Goal: Task Accomplishment & Management: Use online tool/utility

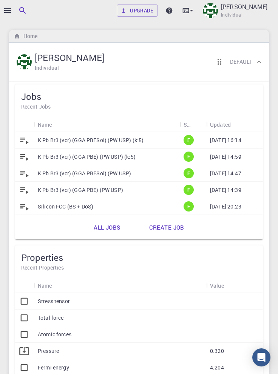
click at [6, 14] on div at bounding box center [139, 187] width 278 height 374
click at [6, 9] on div at bounding box center [139, 187] width 278 height 374
click at [11, 10] on icon "button" at bounding box center [7, 10] width 9 height 9
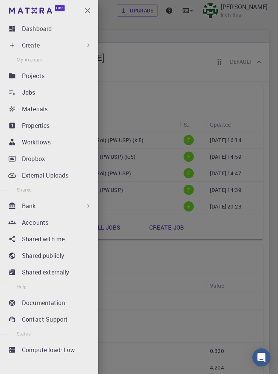
click at [64, 142] on div "Workflows" at bounding box center [58, 142] width 73 height 9
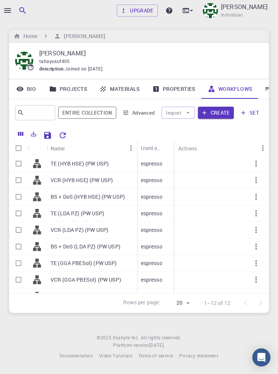
click at [127, 92] on link "Materials" at bounding box center [119, 89] width 53 height 20
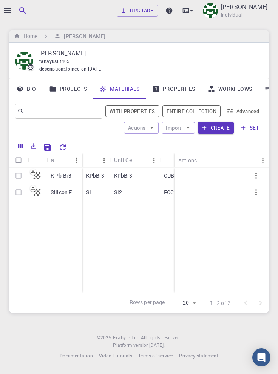
click at [74, 85] on link "Projects" at bounding box center [68, 89] width 50 height 20
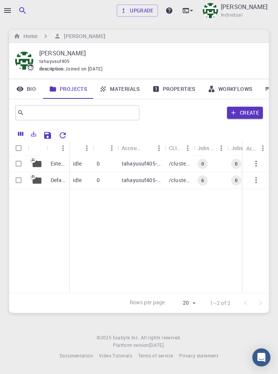
click at [239, 91] on link "Workflows" at bounding box center [230, 89] width 57 height 20
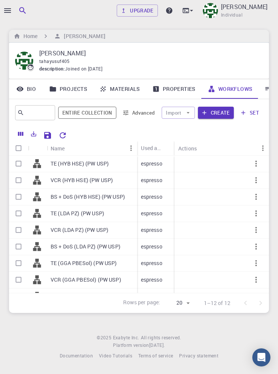
click at [124, 87] on link "Materials" at bounding box center [119, 89] width 53 height 20
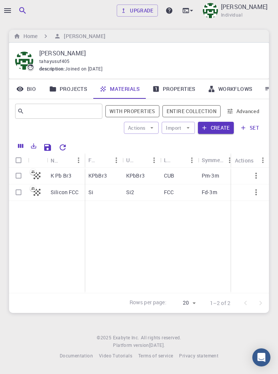
click at [266, 91] on icon at bounding box center [268, 89] width 8 height 8
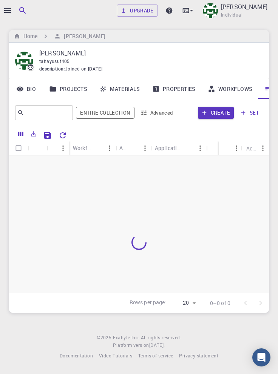
scroll to position [0, 26]
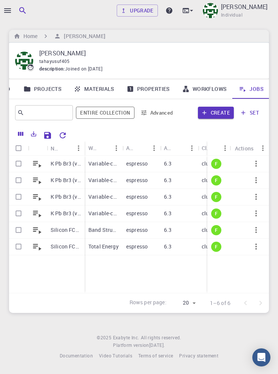
click at [62, 135] on icon "Reset Explorer Settings" at bounding box center [62, 135] width 9 height 9
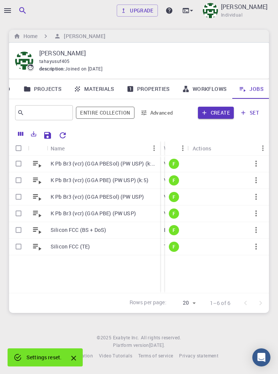
click at [8, 10] on icon "button" at bounding box center [7, 10] width 9 height 9
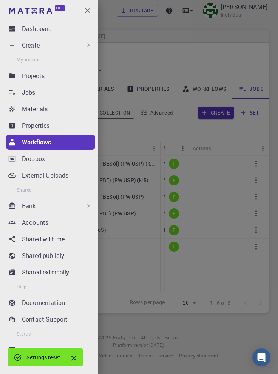
click at [186, 58] on div at bounding box center [139, 187] width 278 height 374
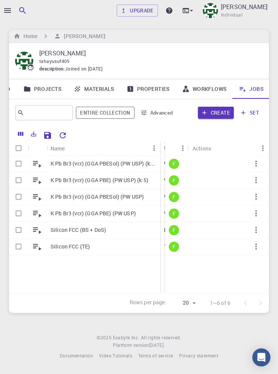
click at [95, 180] on p "K Pb Br3 (vcr) (GGA PBE) (PW USP) (k:5)" at bounding box center [100, 181] width 98 height 8
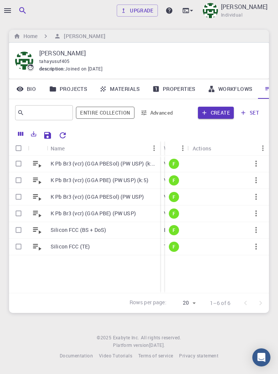
scroll to position [0, 26]
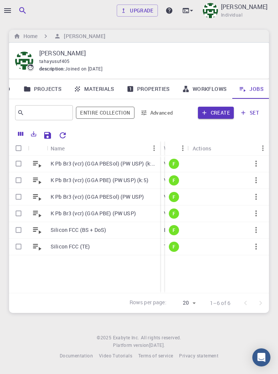
click at [128, 162] on p "K Pb Br3 (vcr) (GGA PBESol) (PW USP) (k:5)" at bounding box center [104, 164] width 106 height 8
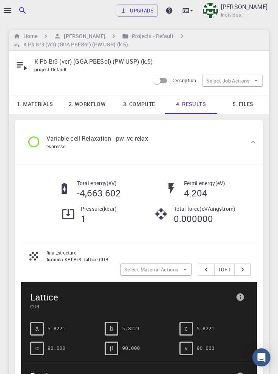
click at [6, 6] on div at bounding box center [4, 187] width 8 height 374
click at [9, 11] on icon "button" at bounding box center [7, 10] width 9 height 9
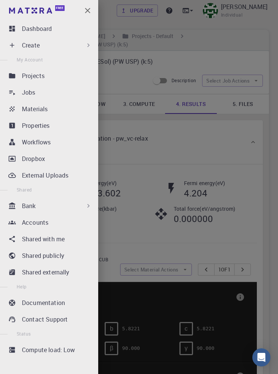
click at [28, 95] on p "Jobs" at bounding box center [29, 92] width 14 height 9
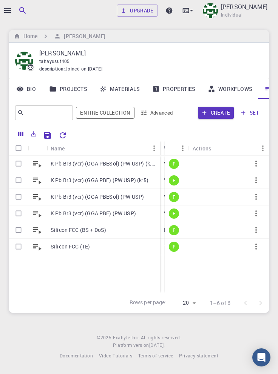
scroll to position [0, 26]
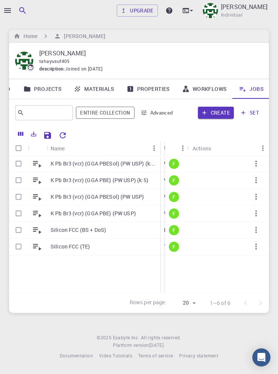
click at [22, 169] on input "Select row" at bounding box center [18, 164] width 14 height 14
checkbox input "true"
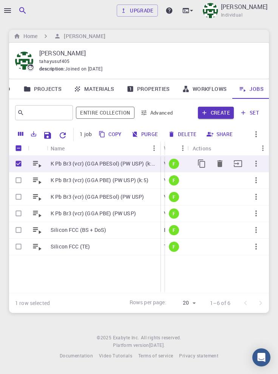
click at [18, 182] on input "Select row" at bounding box center [18, 180] width 14 height 14
checkbox input "true"
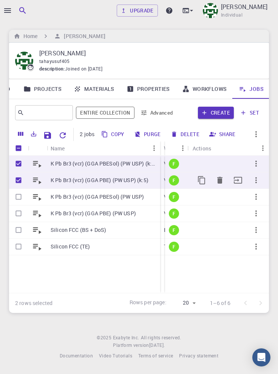
click at [18, 199] on input "Select row" at bounding box center [18, 197] width 14 height 14
checkbox input "true"
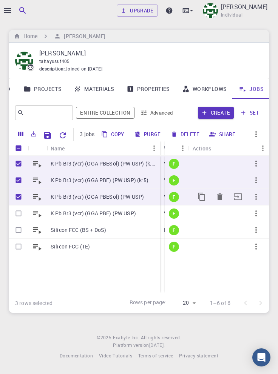
click at [18, 215] on input "Select row" at bounding box center [18, 213] width 14 height 14
checkbox input "true"
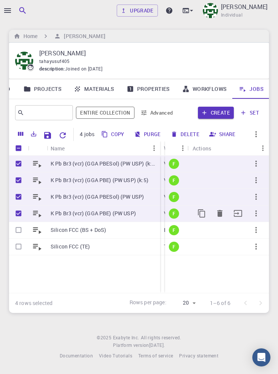
click at [189, 134] on button "Delete" at bounding box center [185, 134] width 34 height 12
checkbox input "false"
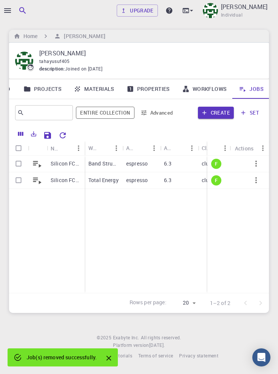
click at [98, 90] on link "Materials" at bounding box center [94, 89] width 53 height 20
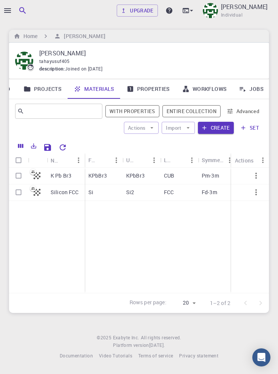
click at [211, 92] on link "Workflows" at bounding box center [204, 89] width 57 height 20
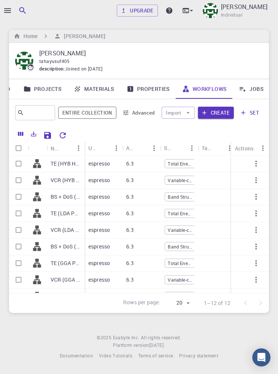
click at [253, 89] on link "Jobs" at bounding box center [250, 89] width 37 height 20
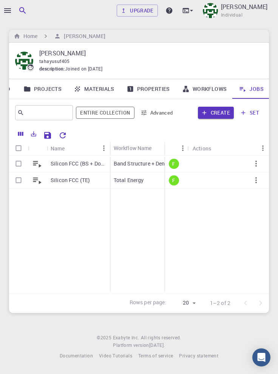
click at [211, 87] on link "Workflows" at bounding box center [204, 89] width 57 height 20
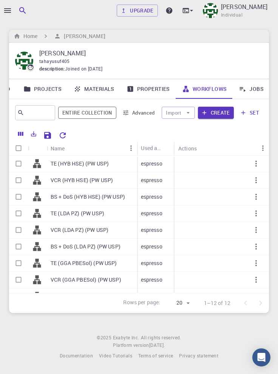
click at [103, 85] on link "Materials" at bounding box center [94, 89] width 53 height 20
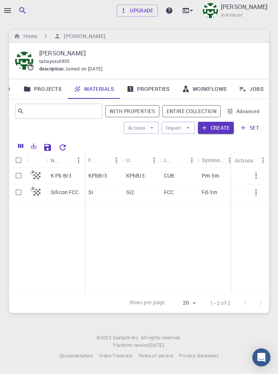
click at [61, 176] on p "K Pb Br3" at bounding box center [61, 176] width 21 height 8
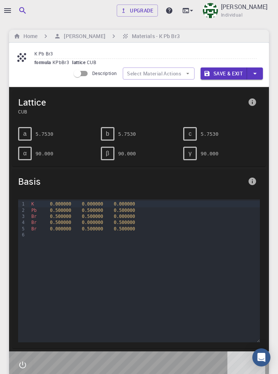
click at [251, 180] on icon "info" at bounding box center [252, 182] width 8 height 8
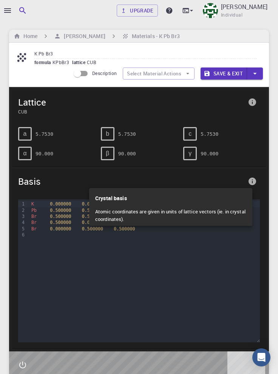
click at [252, 179] on div at bounding box center [139, 187] width 278 height 374
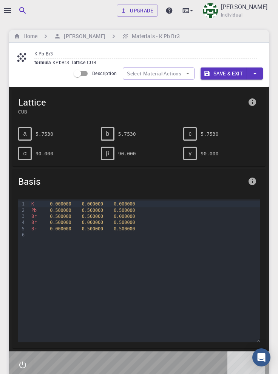
click at [259, 138] on div "c 5.7530" at bounding box center [221, 134] width 77 height 14
click at [128, 216] on span "0.000000" at bounding box center [124, 216] width 21 height 5
click at [46, 133] on pre "5.7530" at bounding box center [44, 134] width 18 height 13
click at [46, 138] on pre "5.7530" at bounding box center [44, 134] width 18 height 13
click at [126, 136] on pre "5.7530" at bounding box center [127, 134] width 18 height 13
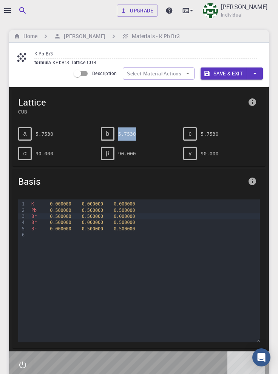
click at [165, 143] on div "β 90.000" at bounding box center [136, 151] width 83 height 20
click at [125, 208] on span "0.500000" at bounding box center [124, 210] width 21 height 5
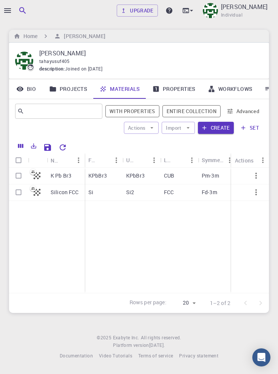
click at [11, 9] on icon "button" at bounding box center [7, 10] width 9 height 9
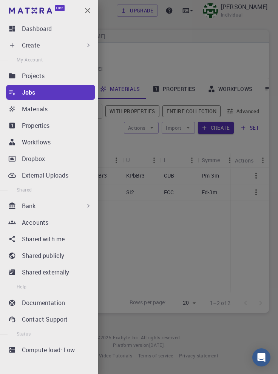
click at [76, 44] on div "Create" at bounding box center [57, 45] width 70 height 9
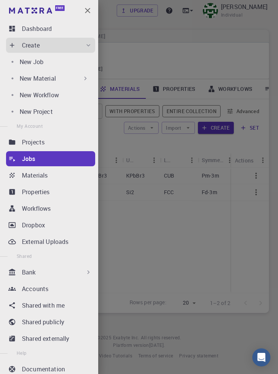
click at [77, 78] on div "New Material" at bounding box center [54, 78] width 69 height 9
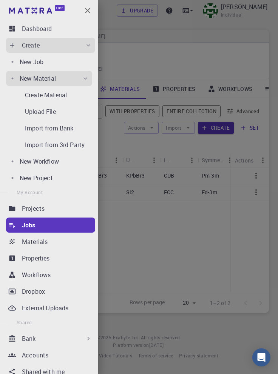
click at [59, 98] on p "Create Material" at bounding box center [46, 95] width 42 height 9
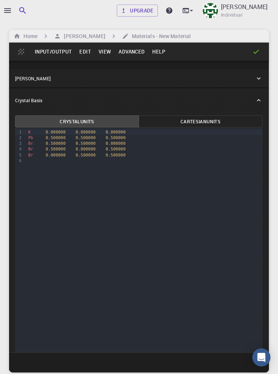
scroll to position [283, 0]
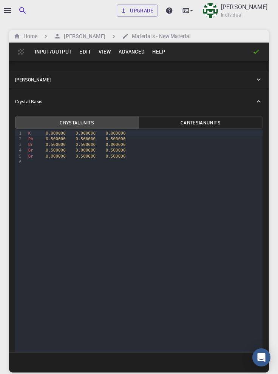
click at [251, 83] on div "[PERSON_NAME]" at bounding box center [135, 79] width 240 height 7
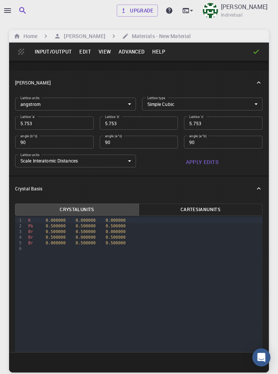
click at [60, 129] on input "5.753" at bounding box center [54, 123] width 79 height 13
type input "5"
type input "5.8"
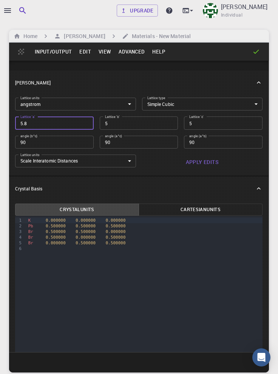
type input "5.8"
type input "5.81"
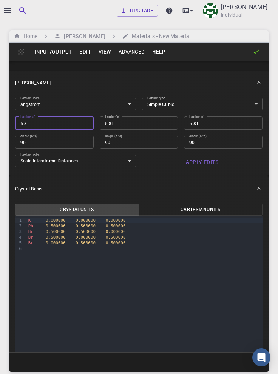
type input "5.81"
click at [204, 170] on button "Apply Edits" at bounding box center [202, 162] width 121 height 15
click at [32, 37] on h6 "Home" at bounding box center [28, 36] width 17 height 8
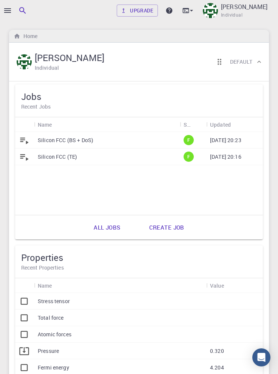
click at [10, 11] on icon "button" at bounding box center [7, 10] width 7 height 5
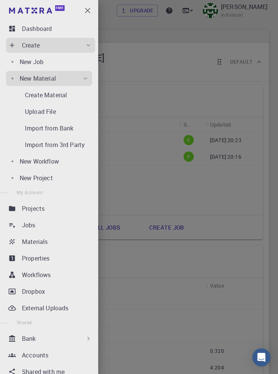
click at [63, 96] on p "Create Material" at bounding box center [46, 95] width 42 height 9
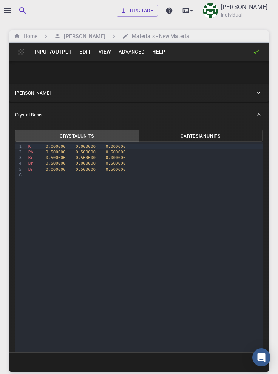
scroll to position [265, 0]
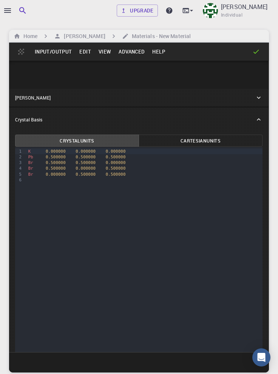
click at [249, 101] on div "[PERSON_NAME]" at bounding box center [135, 97] width 240 height 7
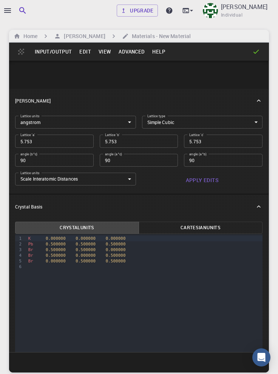
click at [59, 148] on input "5.753" at bounding box center [54, 141] width 79 height 13
type input "5"
type input "5.8"
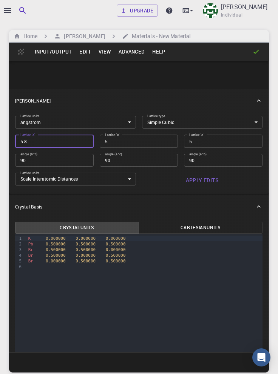
type input "5.8"
type input "5.81"
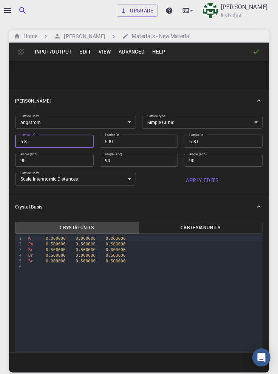
type input "5.81"
click at [205, 188] on button "Apply Edits" at bounding box center [202, 180] width 121 height 15
click at [55, 52] on button "Input/Output" at bounding box center [53, 52] width 45 height 12
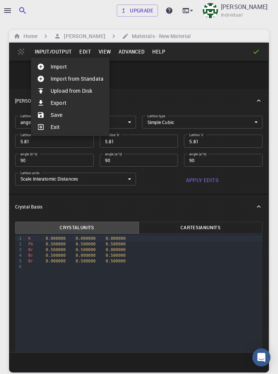
click at [57, 113] on li "Save" at bounding box center [70, 115] width 79 height 12
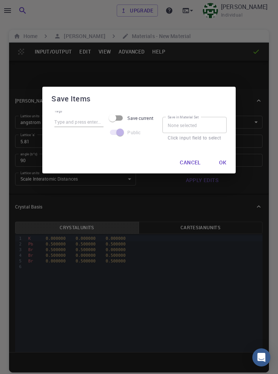
click at [223, 161] on button "Ok" at bounding box center [223, 162] width 20 height 15
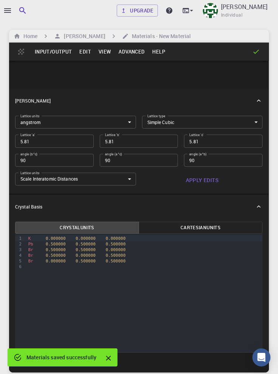
click at [29, 35] on h6 "Home" at bounding box center [28, 36] width 17 height 8
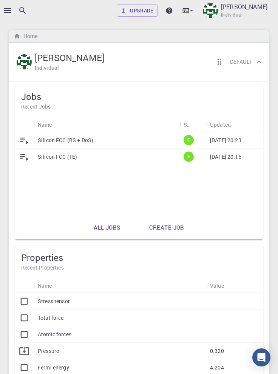
click at [7, 11] on div at bounding box center [139, 187] width 278 height 374
click at [9, 10] on icon "button" at bounding box center [7, 10] width 7 height 5
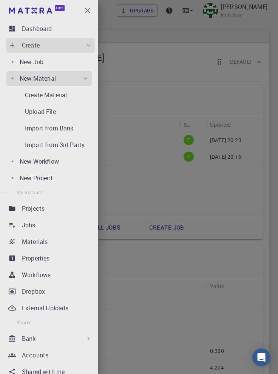
click at [63, 243] on div "Materials" at bounding box center [58, 241] width 73 height 9
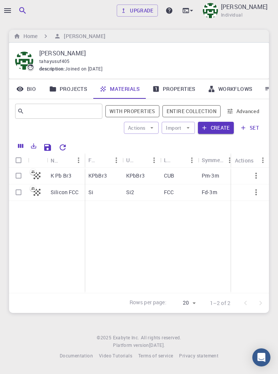
click at [60, 177] on p "K Pb Br3" at bounding box center [61, 176] width 21 height 8
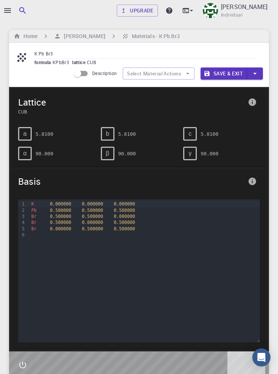
click at [8, 12] on icon "button" at bounding box center [7, 10] width 7 height 5
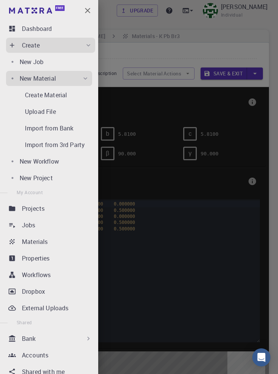
click at [48, 277] on p "Workflows" at bounding box center [36, 275] width 29 height 9
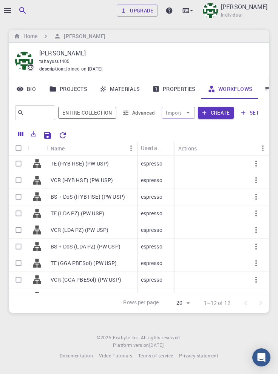
click at [131, 89] on link "Materials" at bounding box center [119, 89] width 53 height 20
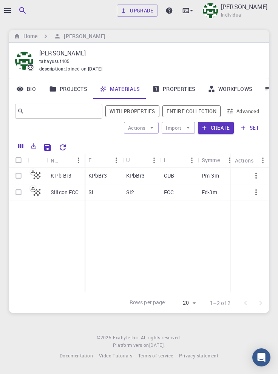
click at [63, 175] on p "K Pb Br3" at bounding box center [61, 176] width 21 height 8
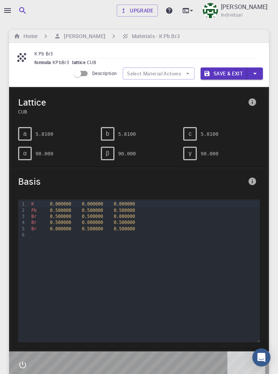
click at [75, 37] on h6 "[PERSON_NAME]" at bounding box center [83, 36] width 44 height 8
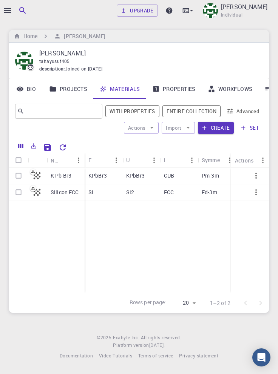
click at [266, 88] on icon at bounding box center [268, 89] width 6 height 5
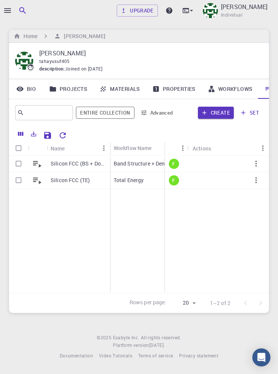
scroll to position [0, 26]
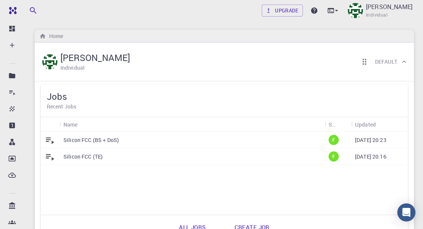
click at [12, 47] on icon at bounding box center [12, 45] width 5 height 5
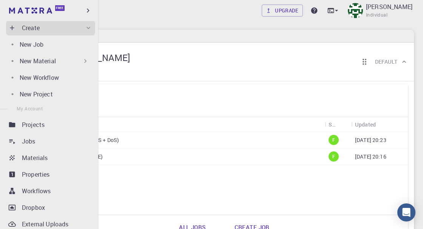
scroll to position [30, 0]
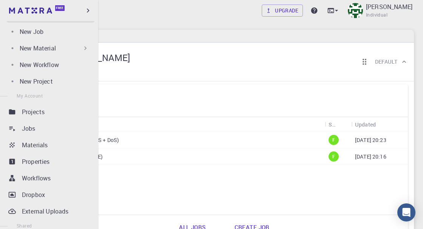
click at [61, 147] on div "Materials" at bounding box center [58, 145] width 73 height 9
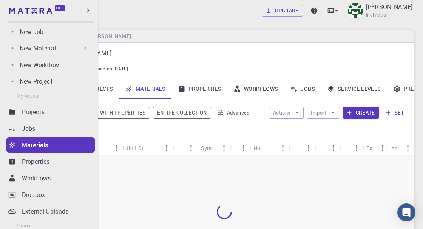
click at [68, 181] on div "Workflows" at bounding box center [58, 178] width 73 height 9
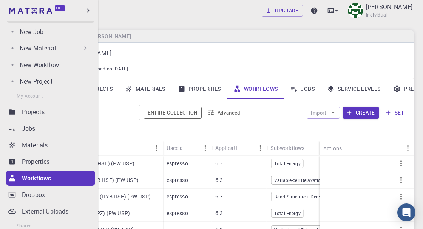
click at [220, 41] on div "Home Taha Yusuf" at bounding box center [224, 36] width 379 height 13
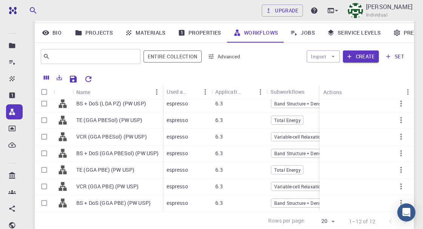
scroll to position [56, 0]
click at [401, 186] on icon "button" at bounding box center [401, 187] width 2 height 6
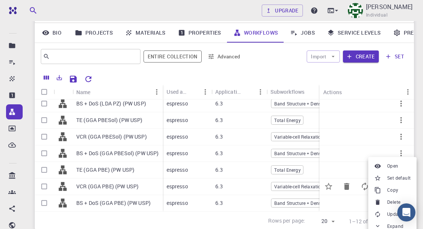
click at [404, 180] on span "Set default" at bounding box center [398, 179] width 23 height 8
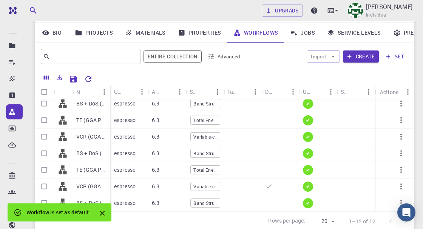
click at [13, 62] on icon at bounding box center [12, 62] width 8 height 8
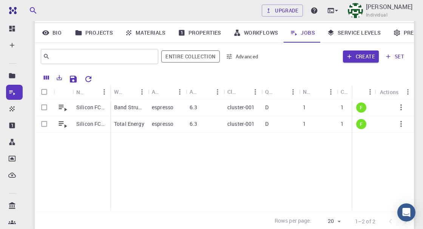
click at [12, 45] on icon at bounding box center [12, 45] width 5 height 5
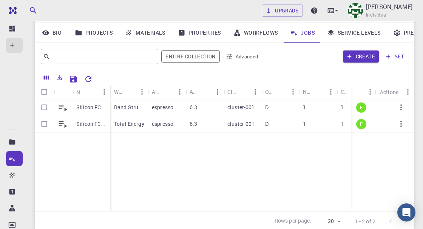
click at [13, 62] on icon at bounding box center [13, 62] width 2 height 2
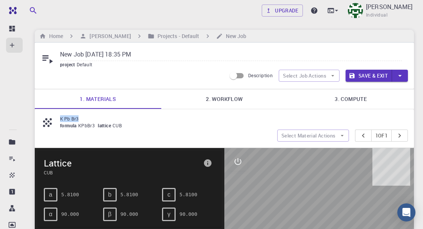
copy p "K Pb Br3"
click at [152, 57] on input "New Job Sep 4, 2025, 18:35 PM" at bounding box center [231, 55] width 342 height 12
type input "Ne"
paste input "K Pb Br3"
click at [306, 53] on input "K Pb Br3" at bounding box center [231, 55] width 342 height 12
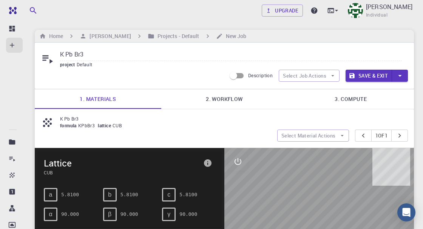
click at [411, 50] on div "K Pb Br3 project Default Description Select Job Actions Save & Exit" at bounding box center [224, 66] width 379 height 46
click at [224, 97] on link "2. Workflow" at bounding box center [224, 99] width 126 height 20
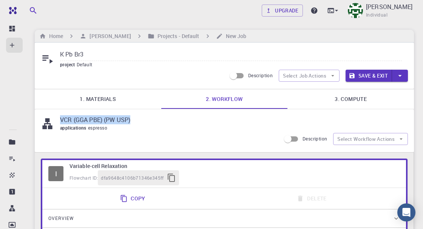
copy p "VCR (GGA PBE) (PW USP)"
click at [121, 54] on input "K Pb Br3" at bounding box center [231, 55] width 342 height 12
paste input "VCR (GGA PBE) (PW USP)"
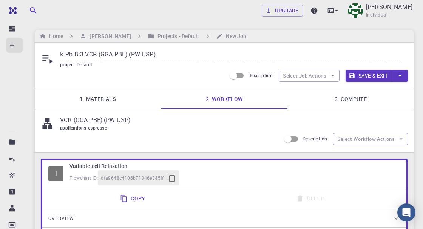
type input "K Pb Br3 VCR (GGA PBE) (PW USP)"
click at [337, 35] on div "Home Taha Yusuf Projects - Default New Job" at bounding box center [224, 36] width 379 height 13
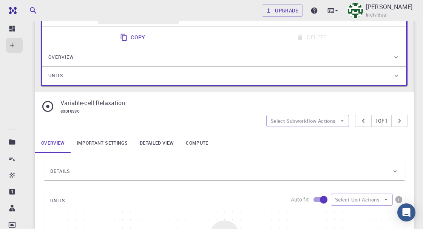
scroll to position [164, 0]
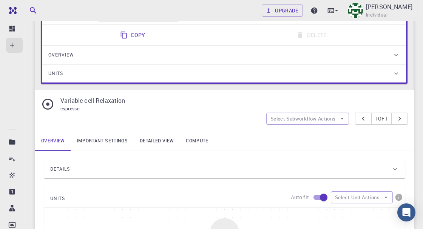
click at [140, 171] on div "Details" at bounding box center [220, 169] width 341 height 12
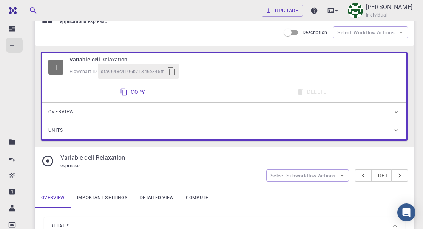
scroll to position [111, 0]
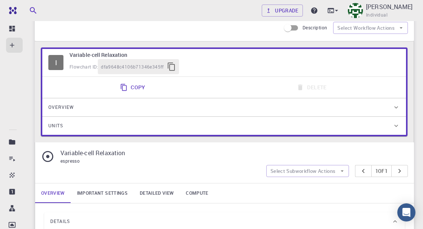
click at [111, 192] on link "Important settings" at bounding box center [102, 194] width 63 height 20
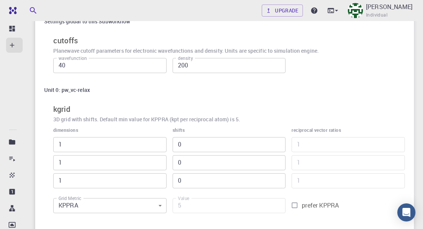
scroll to position [318, 0]
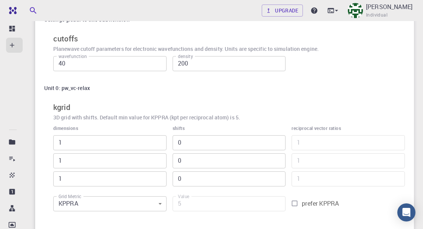
click at [295, 204] on input "prefer KPPRA" at bounding box center [294, 204] width 14 height 14
checkbox input "true"
click at [199, 205] on input "5" at bounding box center [228, 204] width 113 height 15
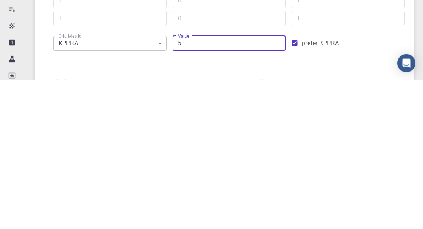
scroll to position [329, 0]
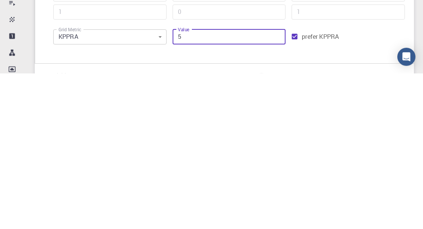
type input "56"
type input "3"
type input "562"
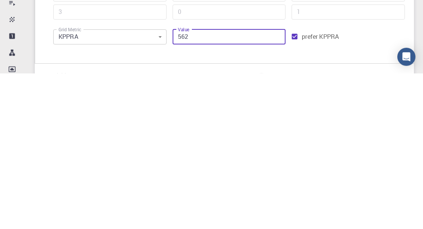
type input "5"
type input "5625"
type input "11"
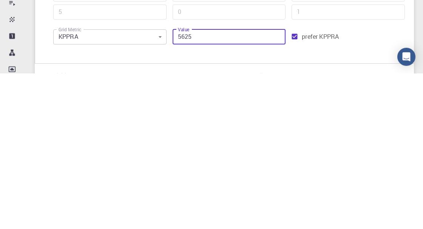
type input "11"
click at [220, 196] on input "5625" at bounding box center [228, 192] width 113 height 15
click at [182, 191] on input "5625" at bounding box center [228, 192] width 113 height 15
type input "625"
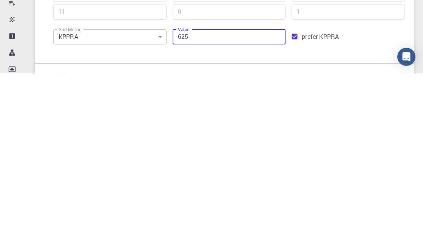
type input "5"
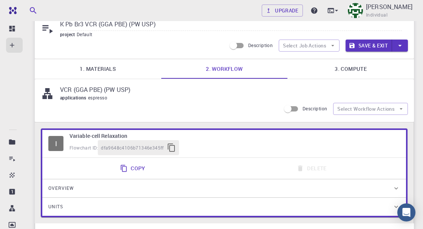
scroll to position [0, 0]
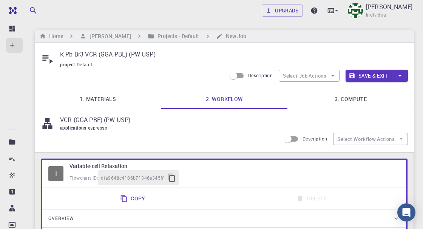
type input "625"
click at [214, 54] on input "K Pb Br3 VCR (GGA PBE) (PW USP)" at bounding box center [231, 55] width 342 height 12
type input "K Pb Br3 VCR (GGA PBE) (PW USP) (5*5*5)"
click at [350, 37] on div "Home Taha Yusuf Projects - Default New Job" at bounding box center [224, 36] width 379 height 13
click at [351, 99] on link "3. Compute" at bounding box center [350, 99] width 126 height 20
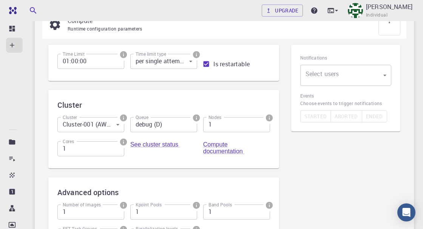
scroll to position [101, 0]
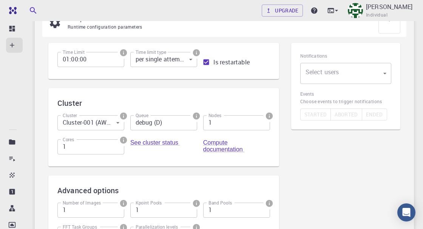
click at [346, 75] on body "Free Dashboard Create New Job New Material Create Material Upload File Import f…" at bounding box center [211, 115] width 423 height 433
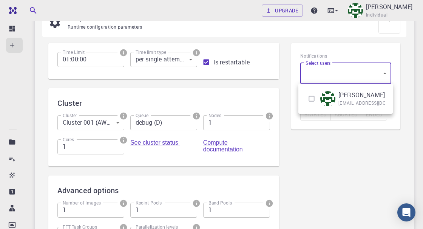
click at [314, 99] on input "checkbox" at bounding box center [311, 99] width 14 height 14
checkbox input "true"
type input "[object Object]"
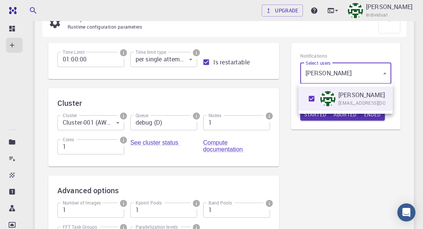
click at [349, 172] on div at bounding box center [211, 114] width 423 height 229
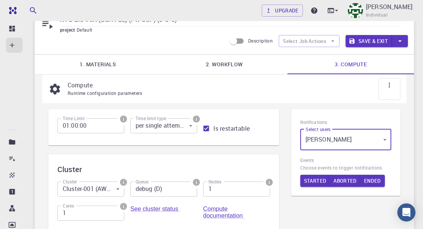
scroll to position [0, 0]
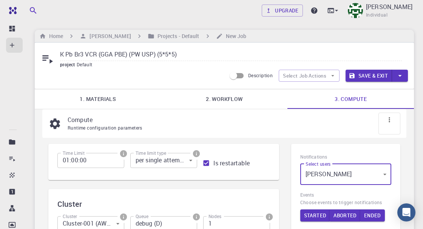
click at [103, 98] on link "1. Materials" at bounding box center [98, 99] width 126 height 20
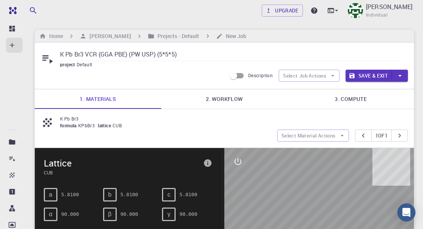
click at [229, 96] on link "2. Workflow" at bounding box center [224, 99] width 126 height 20
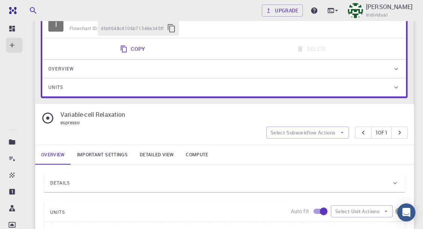
scroll to position [151, 0]
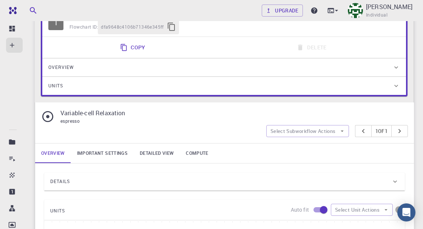
click at [136, 183] on div "Details" at bounding box center [220, 182] width 341 height 12
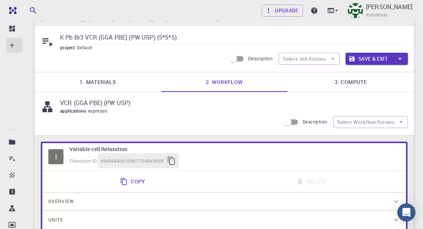
scroll to position [0, 0]
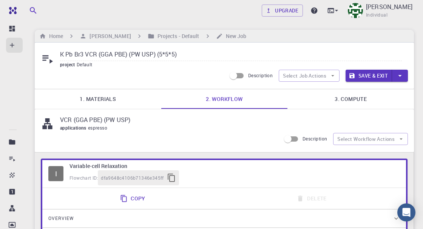
click at [375, 76] on button "Save & Exit" at bounding box center [368, 76] width 46 height 12
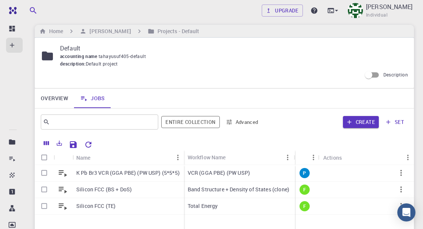
scroll to position [8, 0]
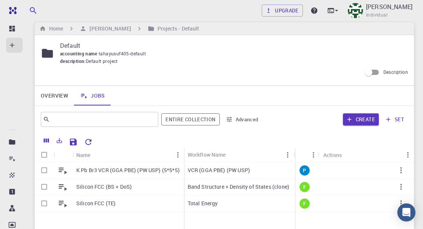
click at [401, 171] on icon "button" at bounding box center [401, 171] width 2 height 6
click at [393, 215] on span "Run" at bounding box center [396, 215] width 9 height 8
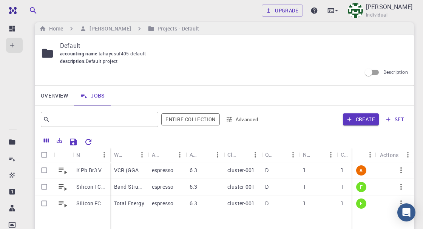
click at [94, 174] on p "K Pb Br3 VCR (GGA PBE) (PW USP) (5*5*5)" at bounding box center [91, 171] width 30 height 8
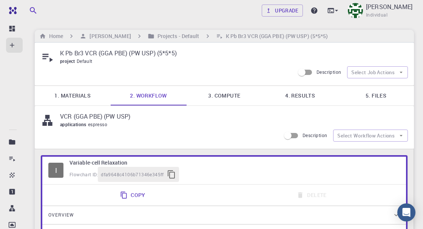
click at [79, 95] on link "1. Materials" at bounding box center [73, 96] width 76 height 20
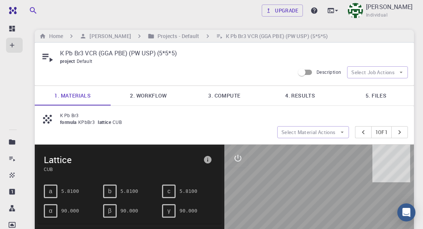
click at [146, 97] on link "2. Workflow" at bounding box center [149, 96] width 76 height 20
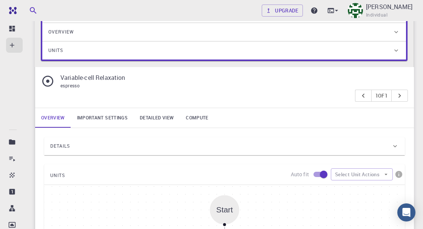
scroll to position [185, 0]
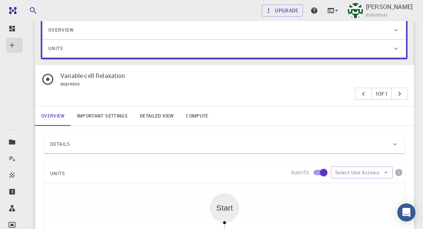
click at [213, 149] on div "Details" at bounding box center [220, 145] width 341 height 12
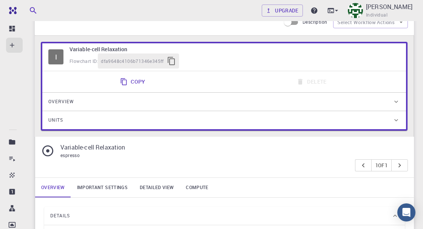
scroll to position [115, 0]
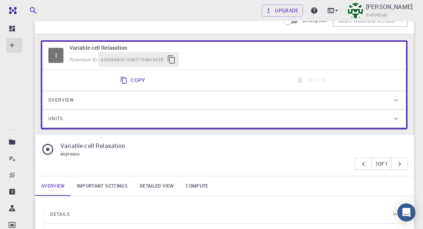
click at [112, 186] on link "Important settings" at bounding box center [102, 187] width 63 height 20
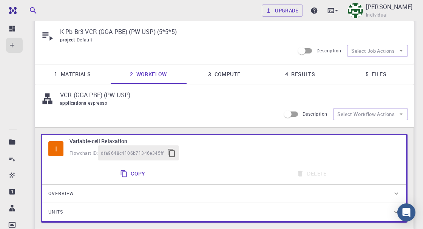
scroll to position [0, 0]
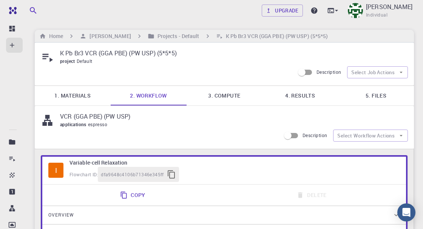
click at [224, 96] on link "3. Compute" at bounding box center [224, 96] width 76 height 20
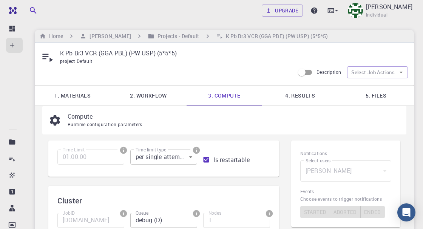
click at [380, 96] on link "5. Files" at bounding box center [376, 96] width 76 height 20
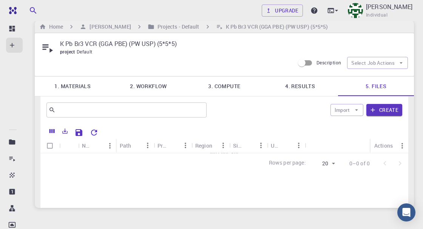
scroll to position [11, 0]
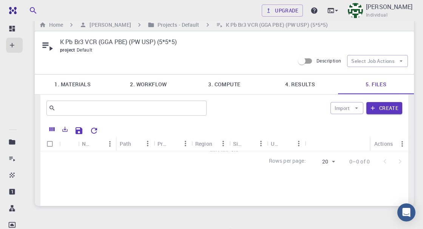
click at [312, 189] on div "Name Path Provider Region Size Updated Actions No Files Yet Rows per page: 20 2…" at bounding box center [224, 164] width 368 height 85
click at [302, 83] on link "4. Results" at bounding box center [300, 85] width 76 height 20
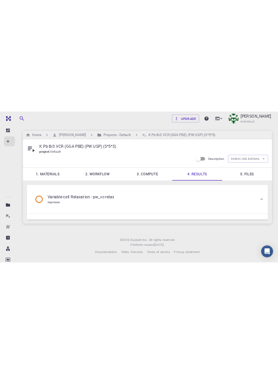
scroll to position [0, 0]
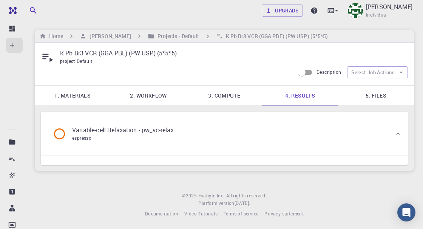
click at [180, 129] on div "Variable-cell Relaxation - pw_vc-relax espresso" at bounding box center [116, 134] width 127 height 17
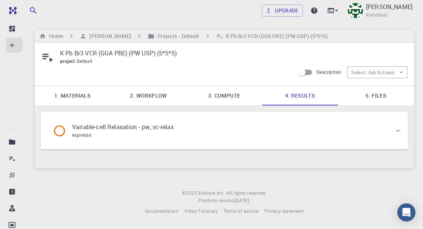
click at [185, 131] on div "Variable-cell Relaxation - pw_vc-relax espresso" at bounding box center [116, 131] width 139 height 29
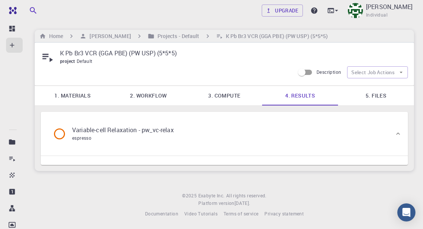
click at [386, 94] on link "5. Files" at bounding box center [376, 96] width 76 height 20
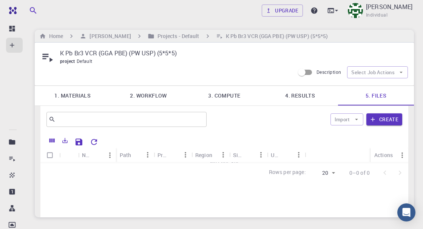
click at [94, 141] on icon "Reset Explorer Settings" at bounding box center [93, 142] width 9 height 9
click at [302, 95] on link "4. Results" at bounding box center [300, 96] width 76 height 20
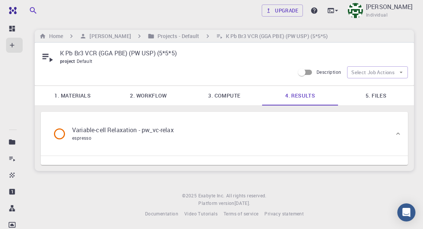
click at [180, 135] on div "Variable-cell Relaxation - pw_vc-relax espresso" at bounding box center [116, 134] width 127 height 17
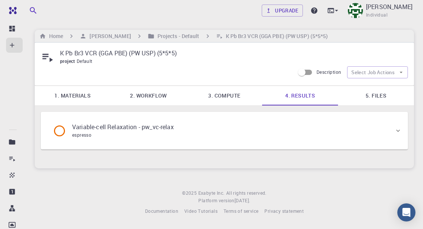
click at [200, 131] on div "Variable-cell Relaxation - pw_vc-relax espresso" at bounding box center [220, 131] width 347 height 29
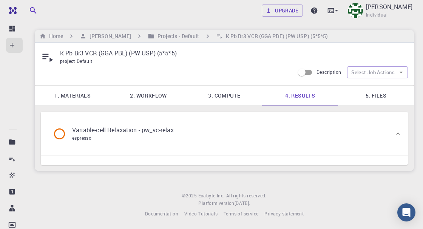
click at [384, 95] on link "5. Files" at bounding box center [376, 96] width 76 height 20
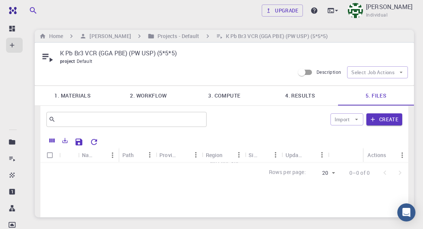
click at [308, 95] on link "4. Results" at bounding box center [300, 96] width 76 height 20
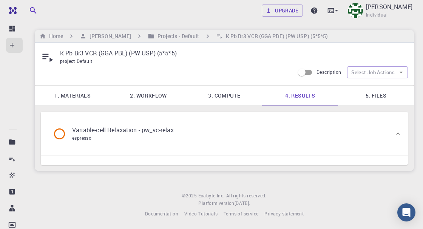
click at [307, 140] on div "Variable-cell Relaxation - pw_vc-relax espresso" at bounding box center [220, 134] width 347 height 29
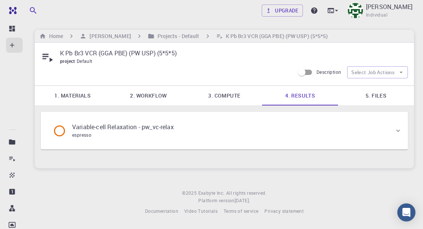
click at [319, 133] on div "Variable-cell Relaxation - pw_vc-relax espresso" at bounding box center [220, 131] width 347 height 29
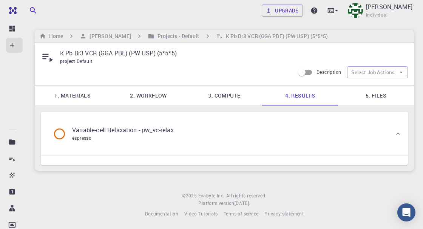
click at [82, 93] on link "1. Materials" at bounding box center [73, 96] width 76 height 20
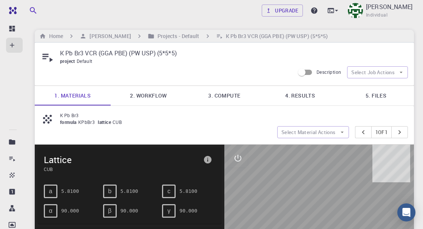
click at [12, 176] on icon at bounding box center [12, 176] width 8 height 8
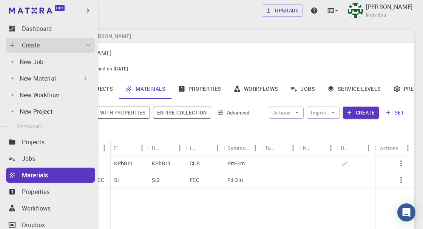
click at [61, 159] on div "Jobs" at bounding box center [58, 158] width 73 height 9
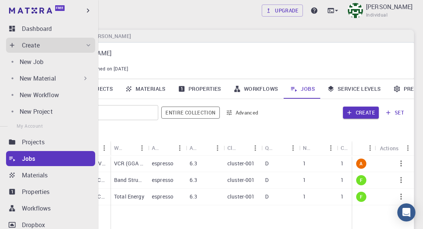
click at [154, 55] on p "[PERSON_NAME]" at bounding box center [233, 53] width 337 height 9
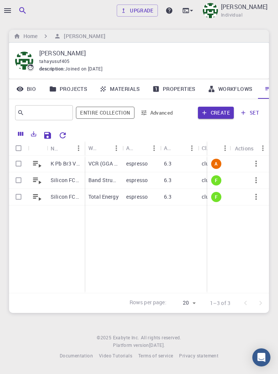
click at [175, 89] on link "Properties" at bounding box center [173, 89] width 55 height 20
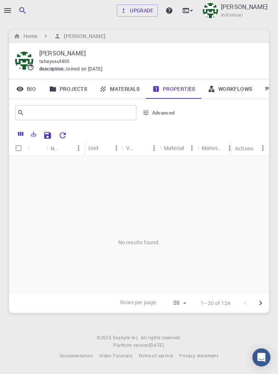
click at [266, 89] on icon at bounding box center [268, 89] width 6 height 5
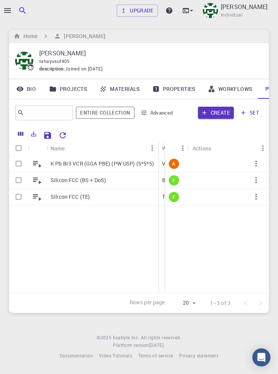
scroll to position [0, 26]
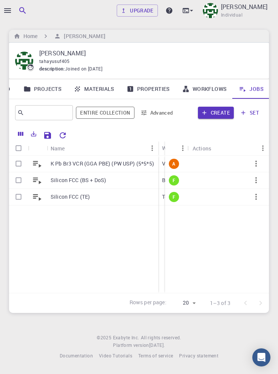
click at [106, 166] on p "K Pb Br3 VCR (GGA PBE) (PW USP) (5*5*5)" at bounding box center [102, 164] width 103 height 8
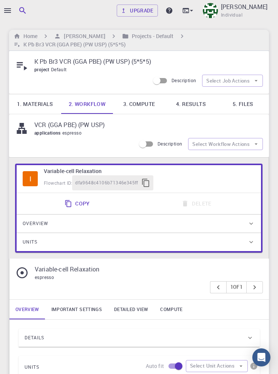
click at [189, 106] on link "4. Results" at bounding box center [191, 104] width 52 height 20
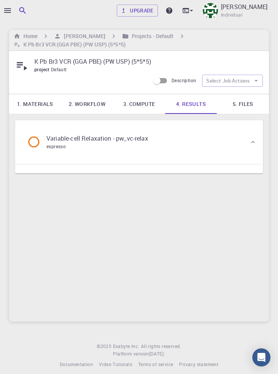
click at [154, 144] on div "Variable-cell Relaxation - pw_vc-relax espresso" at bounding box center [90, 142] width 127 height 17
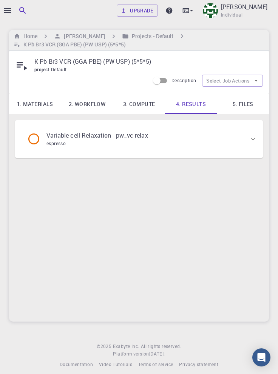
click at [165, 139] on div "Variable-cell Relaxation - pw_vc-relax espresso" at bounding box center [135, 139] width 228 height 29
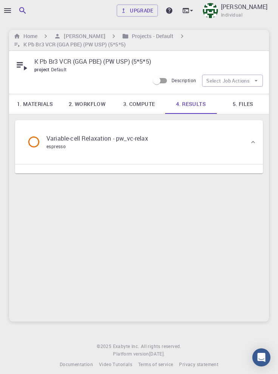
click at [237, 107] on link "5. Files" at bounding box center [243, 104] width 52 height 20
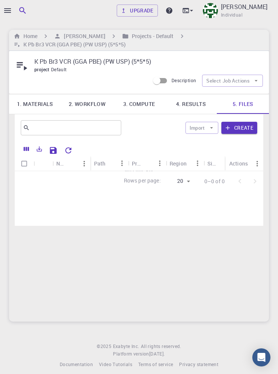
click at [69, 151] on icon "Reset Explorer Settings" at bounding box center [68, 150] width 9 height 9
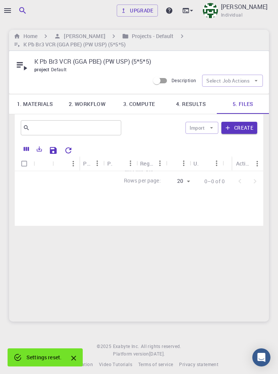
click at [189, 104] on link "4. Results" at bounding box center [191, 104] width 52 height 20
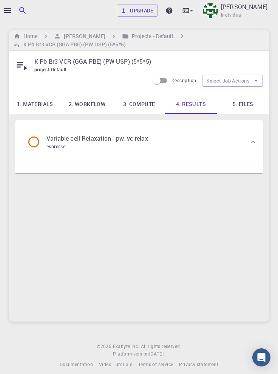
click at [143, 146] on div "espresso" at bounding box center [97, 147] width 102 height 8
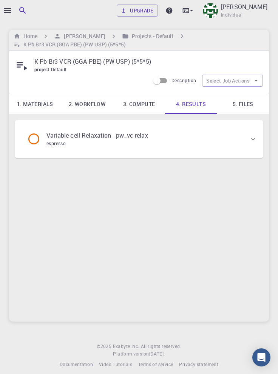
click at [148, 140] on div "espresso" at bounding box center [97, 144] width 102 height 8
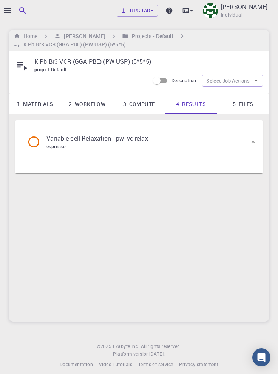
click at [79, 35] on h6 "[PERSON_NAME]" at bounding box center [83, 36] width 44 height 8
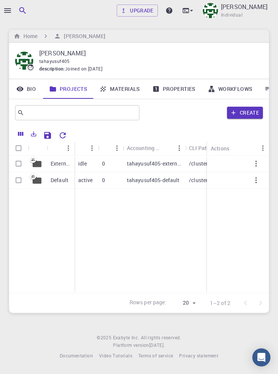
click at [61, 183] on p "Default" at bounding box center [60, 181] width 18 height 8
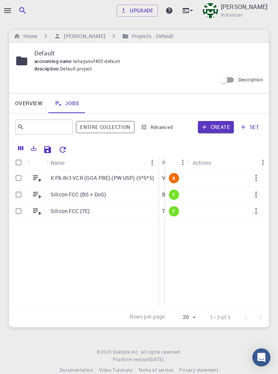
click at [72, 152] on div at bounding box center [166, 148] width 193 height 13
click at [64, 148] on icon "Reset Explorer Settings" at bounding box center [63, 150] width 6 height 6
click at [97, 181] on p "K Pb Br3 VCR (GGA PBE) (PW USP) (5*5*5)" at bounding box center [102, 178] width 103 height 8
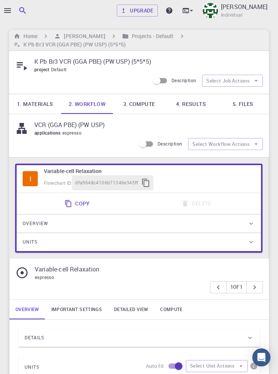
click at [193, 105] on link "4. Results" at bounding box center [191, 104] width 52 height 20
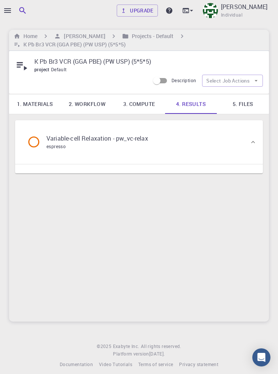
click at [177, 144] on div "Variable-cell Relaxation - pw_vc-relax espresso" at bounding box center [135, 142] width 228 height 29
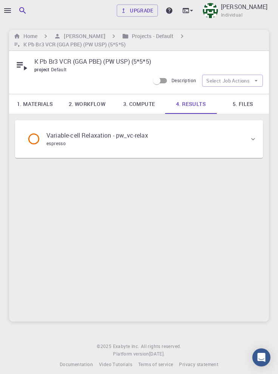
click at [177, 140] on div "Variable-cell Relaxation - pw_vc-relax espresso" at bounding box center [135, 139] width 228 height 29
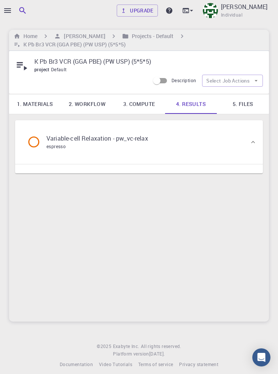
click at [241, 106] on link "5. Files" at bounding box center [243, 104] width 52 height 20
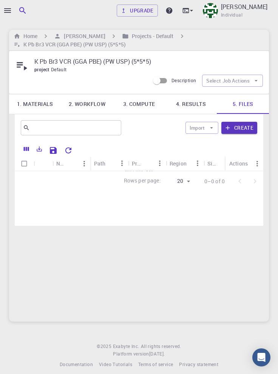
click at [192, 105] on link "4. Results" at bounding box center [191, 104] width 52 height 20
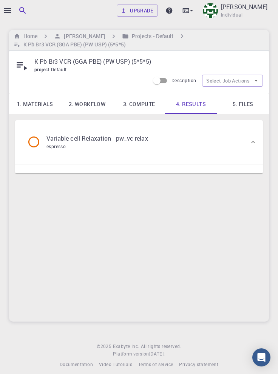
click at [147, 137] on p "Variable-cell Relaxation - pw_vc-relax" at bounding box center [97, 138] width 102 height 9
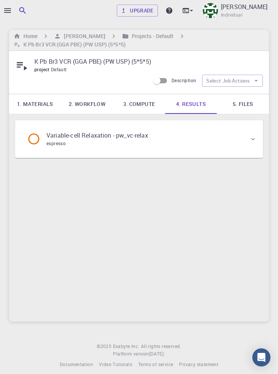
click at [154, 139] on div "Variable-cell Relaxation - pw_vc-relax espresso" at bounding box center [90, 139] width 127 height 17
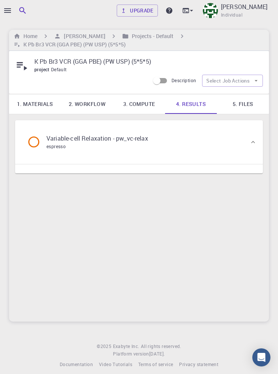
click at [37, 103] on link "1. Materials" at bounding box center [35, 104] width 52 height 20
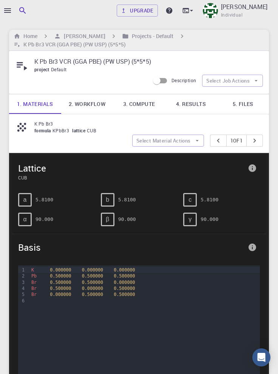
click at [189, 109] on link "4. Results" at bounding box center [191, 104] width 52 height 20
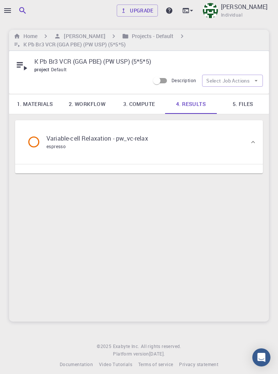
click at [137, 148] on div "espresso" at bounding box center [97, 147] width 102 height 8
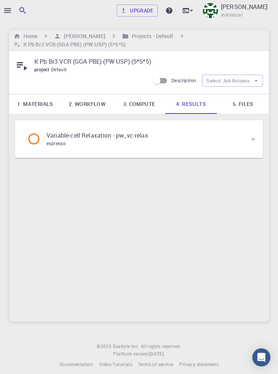
click at [147, 142] on div "espresso" at bounding box center [97, 144] width 102 height 8
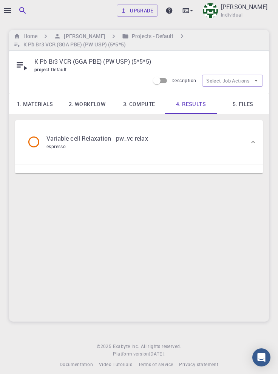
click at [244, 109] on link "5. Files" at bounding box center [243, 104] width 52 height 20
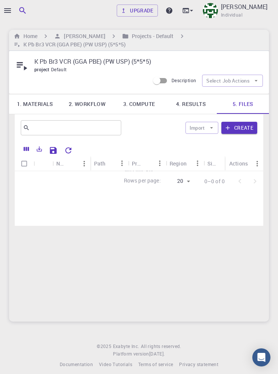
click at [35, 103] on link "1. Materials" at bounding box center [35, 104] width 52 height 20
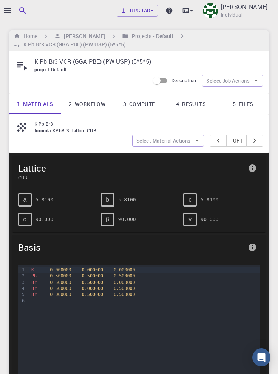
click at [189, 108] on link "4. Results" at bounding box center [191, 104] width 52 height 20
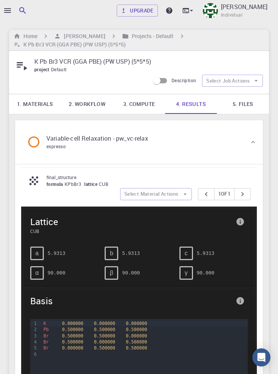
click at [130, 146] on div "espresso" at bounding box center [97, 147] width 102 height 8
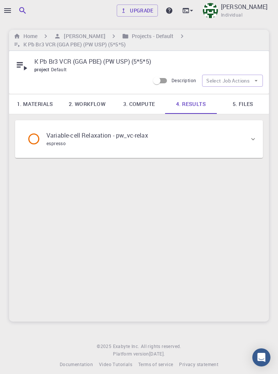
click at [131, 143] on div "espresso" at bounding box center [97, 144] width 102 height 8
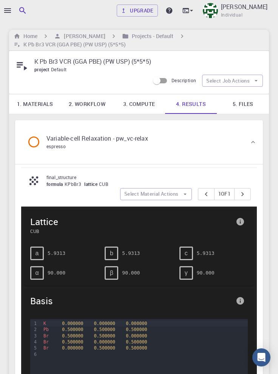
click at [236, 104] on link "5. Files" at bounding box center [243, 104] width 52 height 20
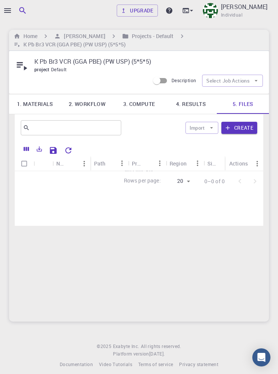
click at [195, 103] on link "4. Results" at bounding box center [191, 104] width 52 height 20
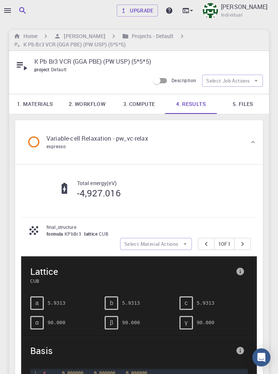
click at [80, 32] on h6 "[PERSON_NAME]" at bounding box center [83, 36] width 44 height 8
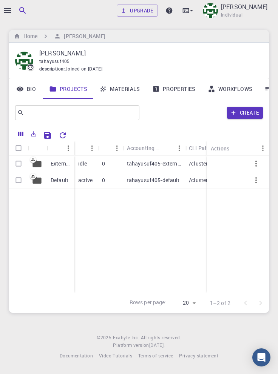
click at [63, 179] on p "Default" at bounding box center [60, 181] width 18 height 8
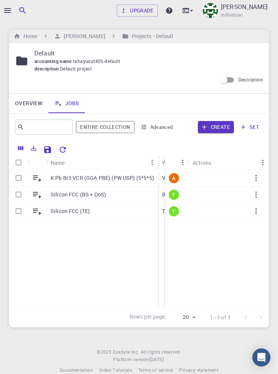
click at [63, 149] on icon "Reset Explorer Settings" at bounding box center [62, 149] width 9 height 9
click at [109, 175] on p "K Pb Br3 VCR (GGA PBE) (PW USP) (5*5*5)" at bounding box center [102, 178] width 103 height 8
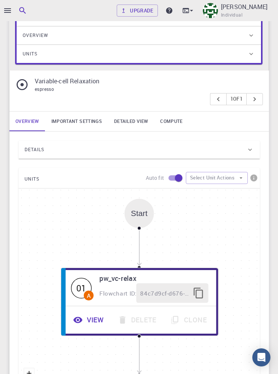
scroll to position [195, 0]
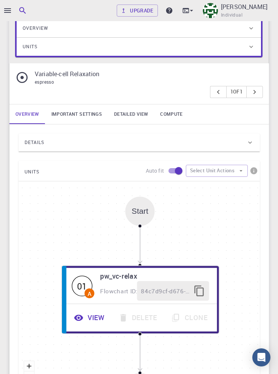
click at [85, 113] on link "Important settings" at bounding box center [76, 115] width 63 height 20
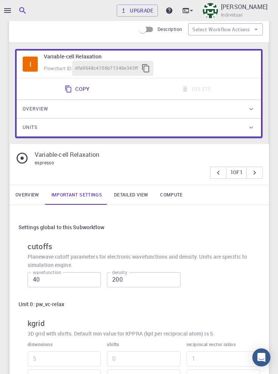
scroll to position [116, 0]
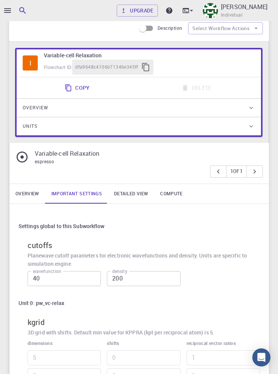
click at [25, 194] on link "Overview" at bounding box center [27, 194] width 36 height 20
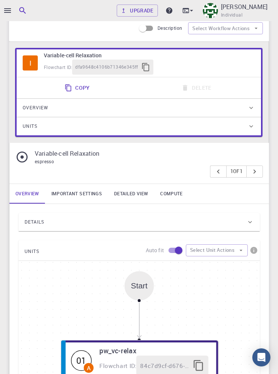
click at [135, 224] on div "Details" at bounding box center [136, 222] width 222 height 12
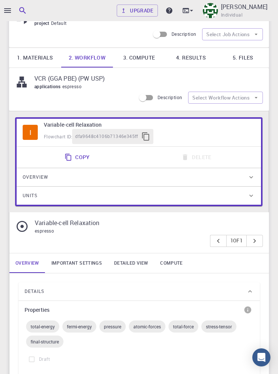
scroll to position [0, 0]
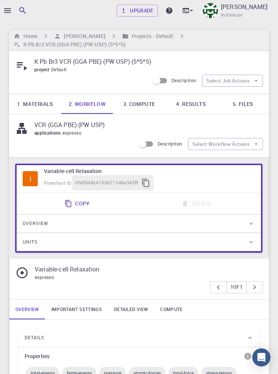
click at [195, 103] on link "4. Results" at bounding box center [191, 104] width 52 height 20
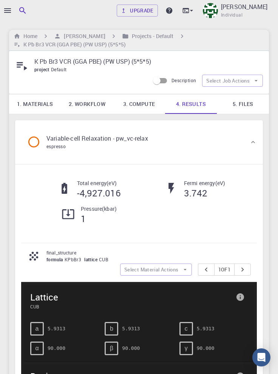
click at [245, 105] on link "5. Files" at bounding box center [243, 104] width 52 height 20
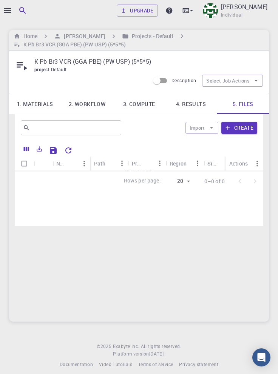
click at [195, 106] on link "4. Results" at bounding box center [191, 104] width 52 height 20
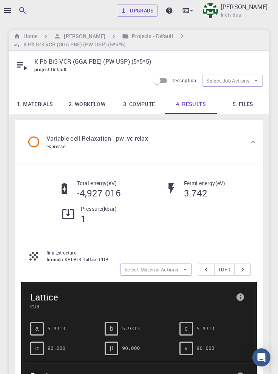
click at [80, 36] on h6 "[PERSON_NAME]" at bounding box center [83, 36] width 44 height 8
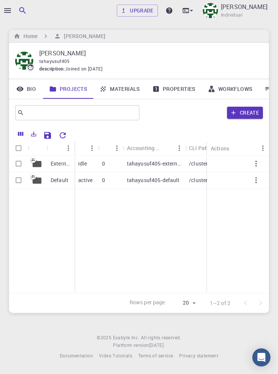
click at [57, 184] on p "Default" at bounding box center [60, 181] width 18 height 8
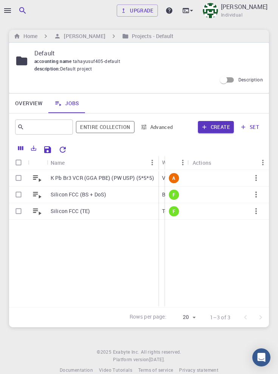
click at [65, 148] on icon "Reset Explorer Settings" at bounding box center [63, 150] width 6 height 6
click at [9, 10] on icon "button" at bounding box center [7, 10] width 9 height 9
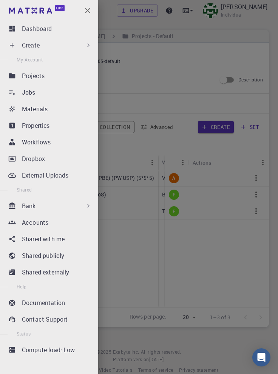
click at [59, 145] on div "Workflows" at bounding box center [58, 142] width 73 height 9
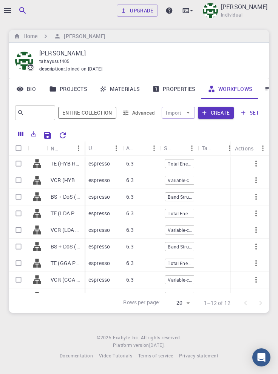
scroll to position [25, 0]
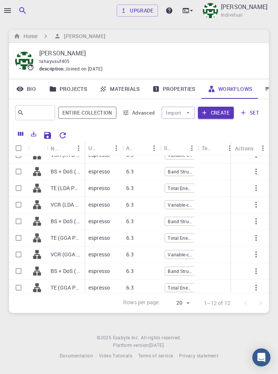
click at [182, 88] on link "Properties" at bounding box center [173, 89] width 55 height 20
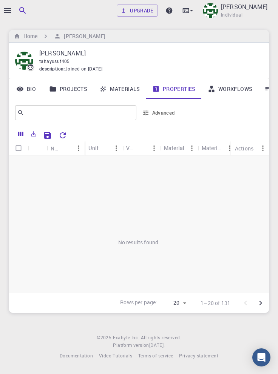
click at [230, 91] on link "Workflows" at bounding box center [230, 89] width 57 height 20
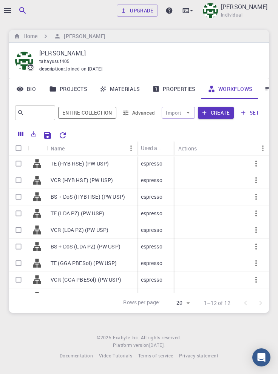
scroll to position [25, 0]
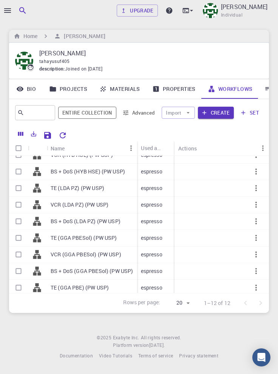
click at [256, 229] on icon "button" at bounding box center [256, 255] width 2 height 6
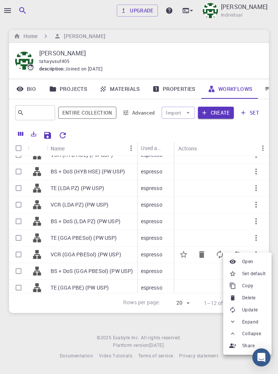
click at [258, 229] on span "Set default" at bounding box center [253, 274] width 23 height 8
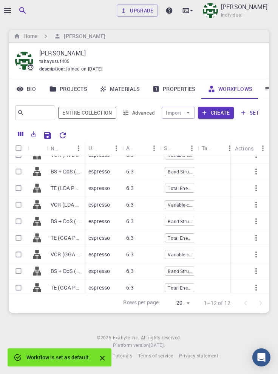
click at [5, 8] on div at bounding box center [139, 187] width 278 height 374
click at [9, 10] on icon "button" at bounding box center [7, 10] width 9 height 9
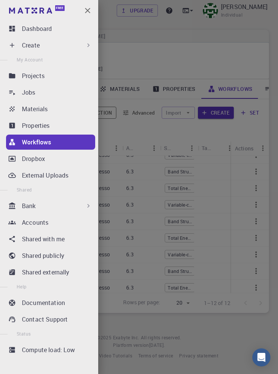
click at [61, 48] on div "Create" at bounding box center [57, 45] width 70 height 9
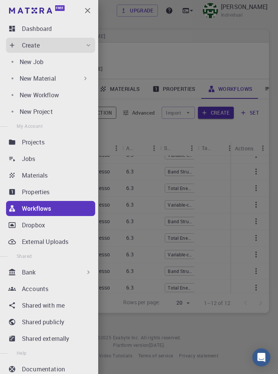
click at [55, 64] on div "New Job" at bounding box center [56, 61] width 72 height 9
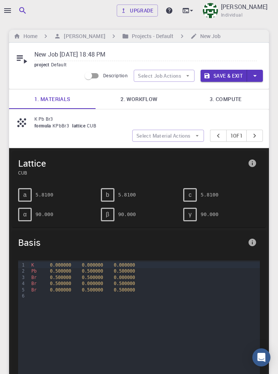
click at [132, 55] on input "New Job Sep 4, 2025, 18:48 PM" at bounding box center [145, 55] width 222 height 12
paste input "K Pb Br3"
click at [142, 99] on link "2. Workflow" at bounding box center [138, 99] width 86 height 20
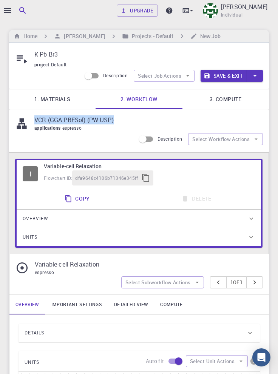
copy p "VCR (GGA PBESol) (PW USP)"
click at [90, 54] on input "K Pb Br3" at bounding box center [145, 55] width 222 height 12
paste input "VCR (GGA PBESol) (PW USP)"
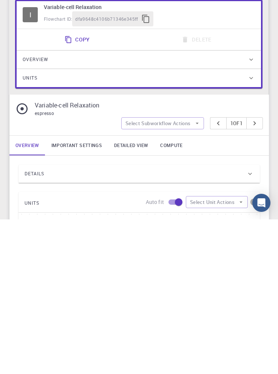
scroll to position [5, 0]
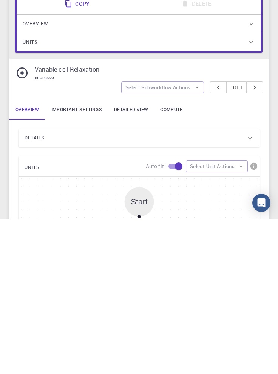
type input "K Pb Br3 VCR (GGA PBESol) (PW USP)"
click at [155, 229] on div "Details" at bounding box center [136, 293] width 222 height 12
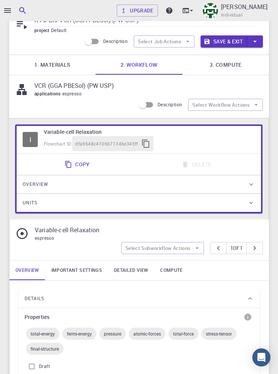
scroll to position [0, 0]
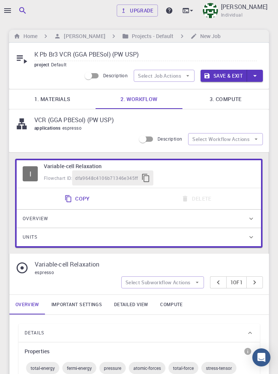
click at [91, 229] on link "Important settings" at bounding box center [76, 305] width 63 height 20
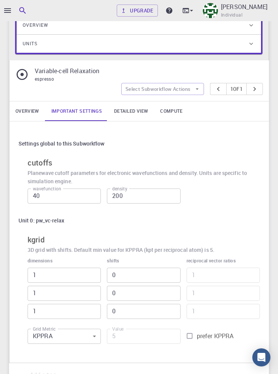
scroll to position [196, 0]
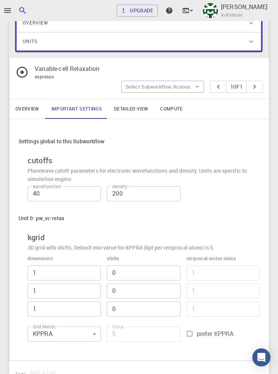
click at [195, 229] on input "prefer KPPRA" at bounding box center [189, 334] width 14 height 14
checkbox input "true"
click at [125, 229] on input "5" at bounding box center [143, 334] width 73 height 15
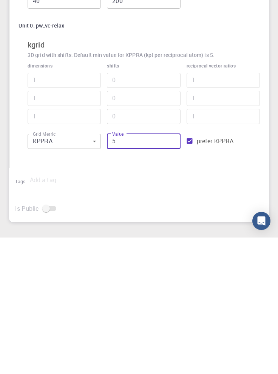
scroll to position [256, 0]
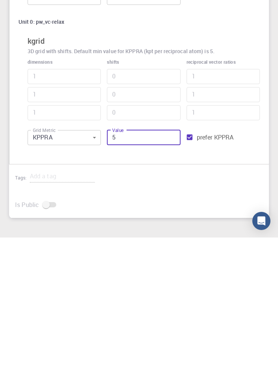
type input "56"
type input "3"
type input "562"
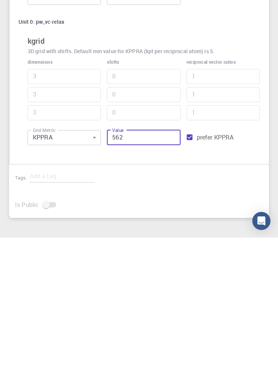
type input "5"
type input "5625"
type input "11"
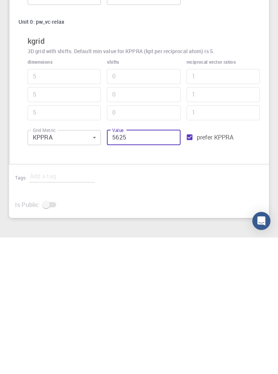
type input "11"
click at [135, 229] on input "5625" at bounding box center [143, 274] width 73 height 15
click at [113, 229] on input "5625" at bounding box center [143, 274] width 73 height 15
type input "525"
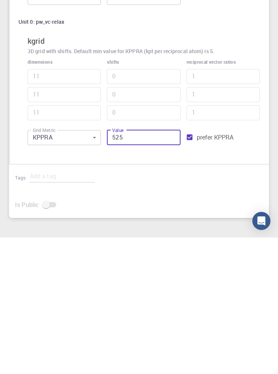
type input "5"
type input "25"
type input "2"
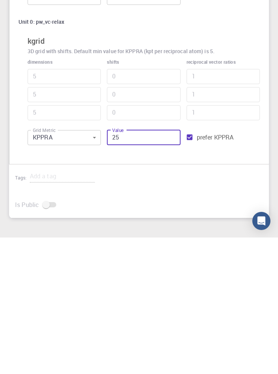
type input "2"
type input "625"
type input "5"
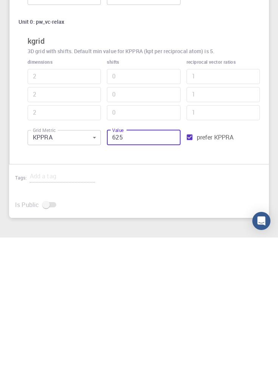
type input "5"
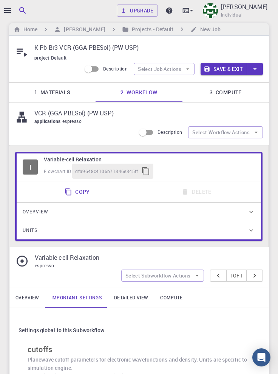
scroll to position [0, 0]
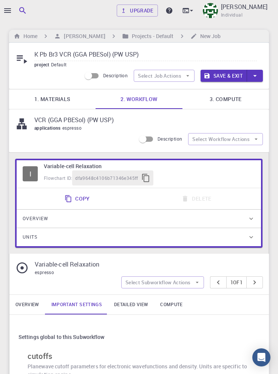
click at [229, 100] on link "3. Compute" at bounding box center [225, 99] width 86 height 20
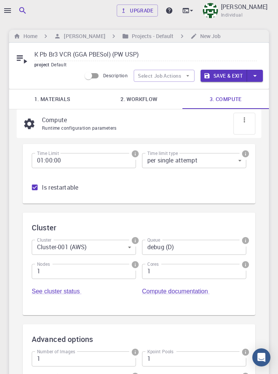
click at [163, 52] on input "K Pb Br3 VCR (GGA PBESol) (PW USP)" at bounding box center [145, 55] width 222 height 12
type input "K Pb Br3 VCR (GGA PBESol) (PW USP) (5*5*5)"
click at [152, 99] on link "2. Workflow" at bounding box center [138, 99] width 86 height 20
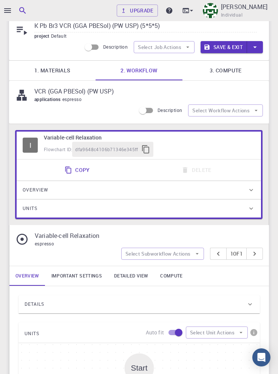
scroll to position [49, 0]
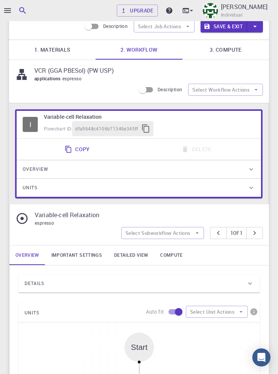
click at [87, 229] on link "Important settings" at bounding box center [76, 256] width 63 height 20
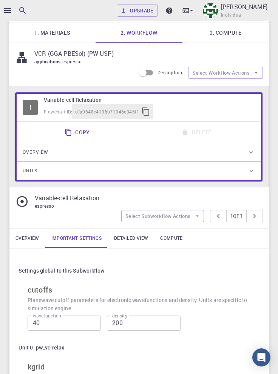
scroll to position [0, 0]
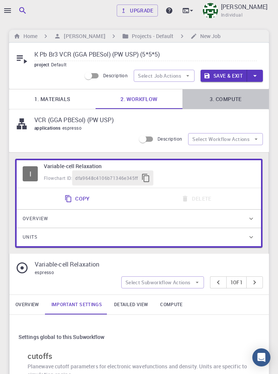
click at [229, 95] on link "3. Compute" at bounding box center [225, 99] width 86 height 20
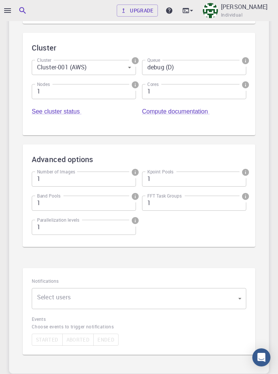
scroll to position [202, 0]
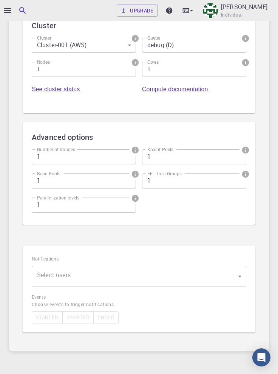
click at [163, 229] on body "Upgrade Taha Yusuf Individual Home Taha Yusuf Projects - Default New Job K Pb B…" at bounding box center [139, 104] width 278 height 613
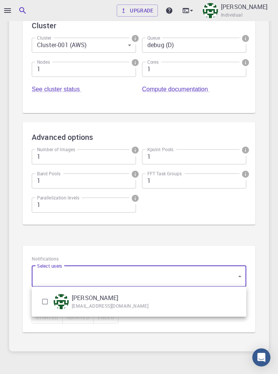
click at [43, 229] on input "checkbox" at bounding box center [45, 302] width 14 height 14
checkbox input "true"
type input "[object Object]"
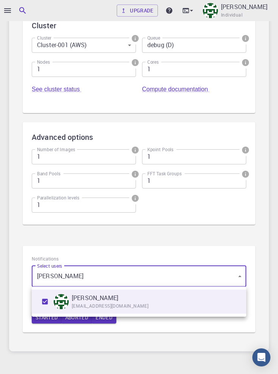
click at [199, 229] on div at bounding box center [139, 187] width 278 height 374
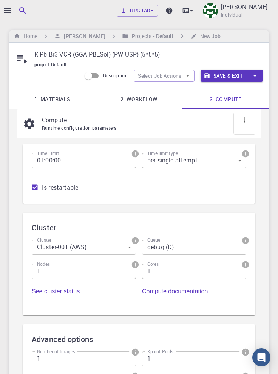
scroll to position [0, 0]
click at [228, 76] on button "Save & Exit" at bounding box center [223, 76] width 46 height 12
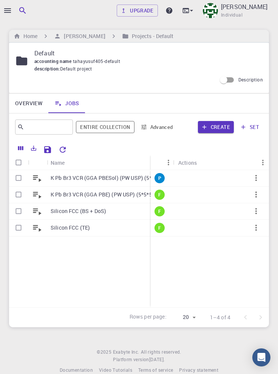
click at [113, 197] on p "K Pb Br3 VCR (GGA PBE) (PW USP) (5*5*5)" at bounding box center [102, 195] width 103 height 8
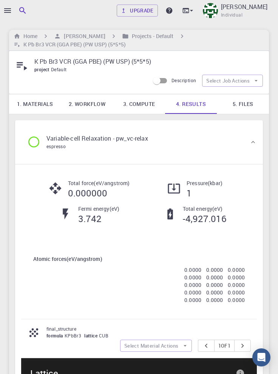
click at [91, 106] on link "2. Workflow" at bounding box center [87, 104] width 52 height 20
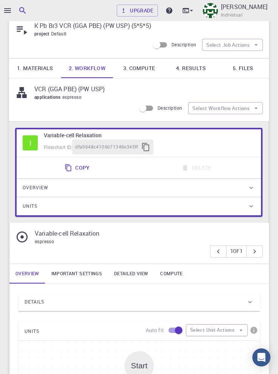
click at [86, 229] on link "Important settings" at bounding box center [76, 274] width 63 height 20
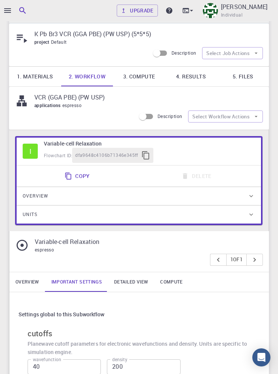
click at [27, 229] on link "Overview" at bounding box center [27, 282] width 36 height 20
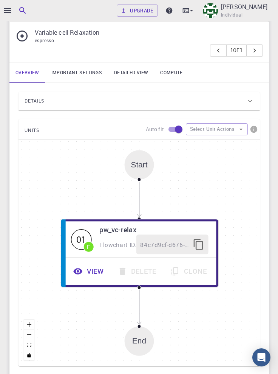
scroll to position [239, 0]
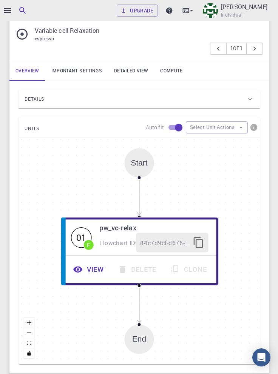
click at [177, 103] on div "Details" at bounding box center [136, 99] width 222 height 12
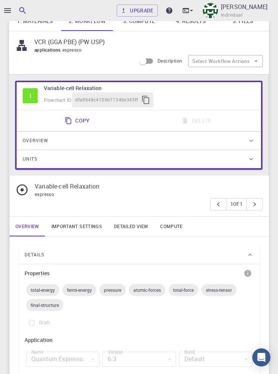
scroll to position [0, 0]
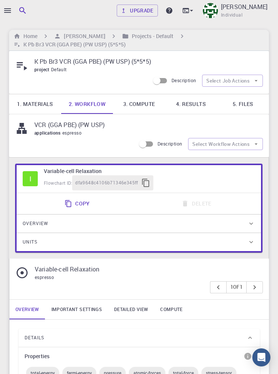
click at [75, 35] on h6 "[PERSON_NAME]" at bounding box center [83, 36] width 44 height 8
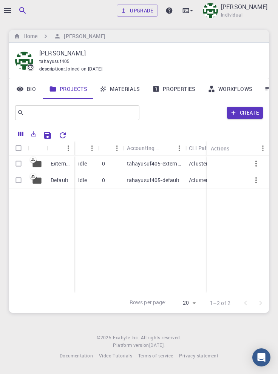
click at [57, 182] on p "Default" at bounding box center [60, 181] width 18 height 8
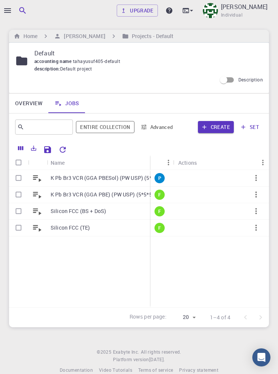
click at [256, 180] on icon "button" at bounding box center [255, 178] width 9 height 9
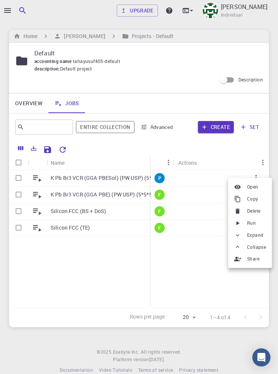
click at [255, 225] on span "Run" at bounding box center [251, 224] width 9 height 8
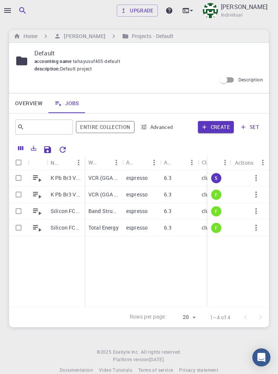
click at [9, 11] on icon "button" at bounding box center [7, 10] width 9 height 9
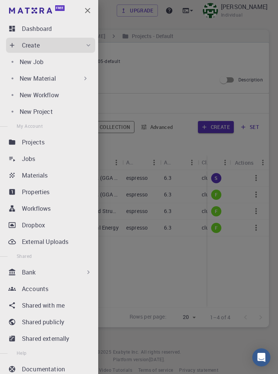
click at [51, 161] on div "Jobs" at bounding box center [58, 158] width 73 height 9
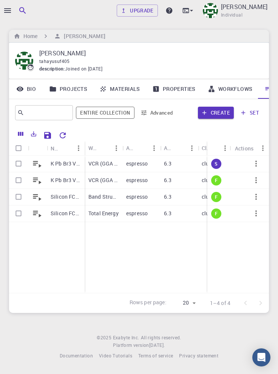
scroll to position [0, 26]
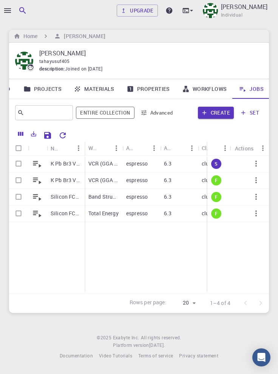
click at [62, 137] on icon "Reset Explorer Settings" at bounding box center [62, 135] width 9 height 9
click at [153, 89] on link "Properties" at bounding box center [147, 89] width 55 height 20
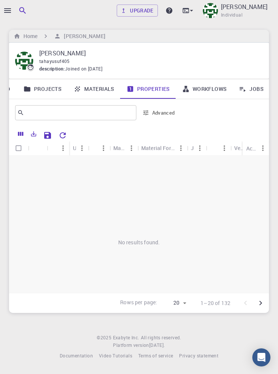
click at [252, 87] on link "Jobs" at bounding box center [250, 89] width 37 height 20
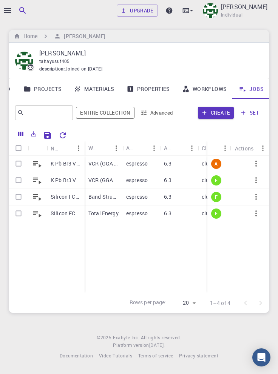
click at [99, 90] on link "Materials" at bounding box center [94, 89] width 53 height 20
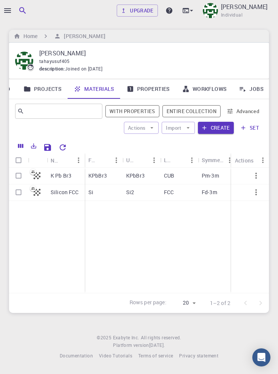
click at [251, 89] on link "Jobs" at bounding box center [250, 89] width 37 height 20
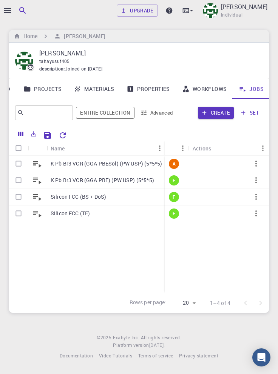
click at [104, 165] on p "K Pb Br3 VCR (GGA PBESol) (PW USP) (5*5*5)" at bounding box center [106, 164] width 111 height 8
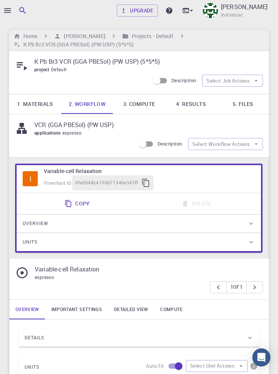
click at [192, 106] on link "4. Results" at bounding box center [191, 104] width 52 height 20
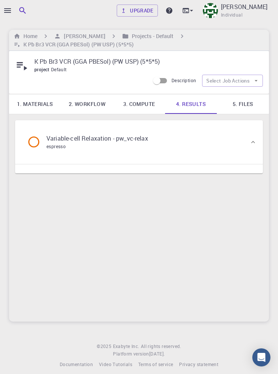
click at [244, 108] on link "5. Files" at bounding box center [243, 104] width 52 height 20
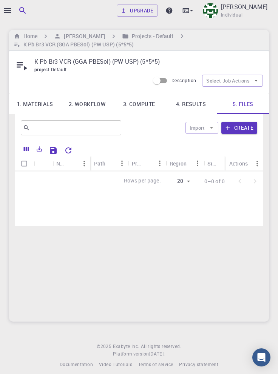
click at [200, 106] on link "4. Results" at bounding box center [191, 104] width 52 height 20
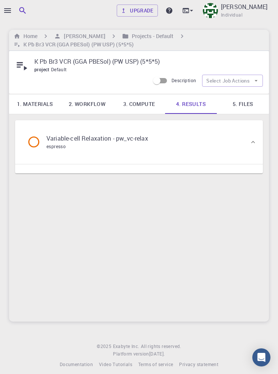
click at [44, 104] on link "1. Materials" at bounding box center [35, 104] width 52 height 20
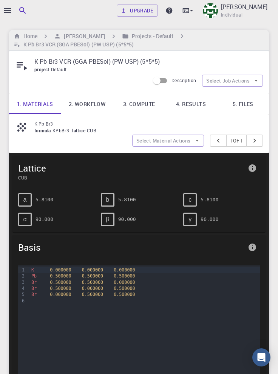
click at [191, 105] on link "4. Results" at bounding box center [191, 104] width 52 height 20
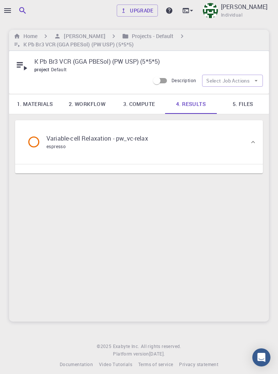
click at [134, 140] on p "Variable-cell Relaxation - pw_vc-relax" at bounding box center [97, 138] width 102 height 9
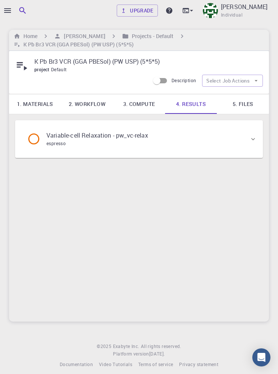
click at [135, 139] on p "Variable-cell Relaxation - pw_vc-relax" at bounding box center [97, 135] width 102 height 9
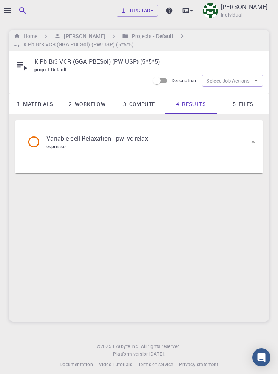
click at [131, 37] on h6 "Projects - Default" at bounding box center [151, 36] width 45 height 8
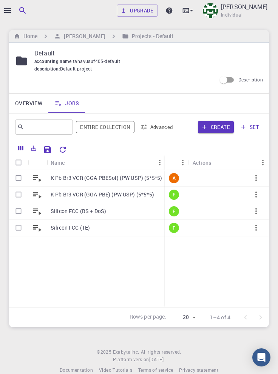
click at [132, 176] on p "K Pb Br3 VCR (GGA PBESol) (PW USP) (5*5*5)" at bounding box center [106, 178] width 111 height 8
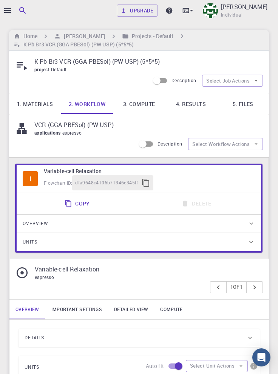
click at [189, 103] on link "4. Results" at bounding box center [191, 104] width 52 height 20
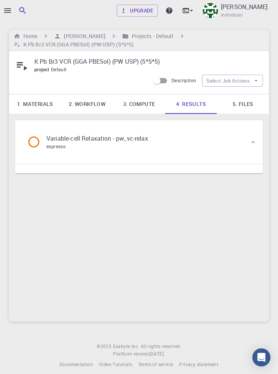
click at [244, 107] on link "5. Files" at bounding box center [243, 104] width 52 height 20
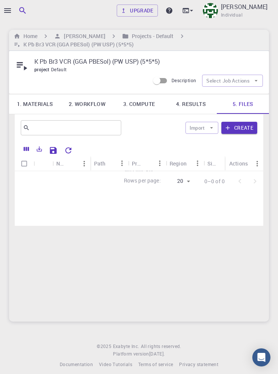
click at [193, 104] on link "4. Results" at bounding box center [191, 104] width 52 height 20
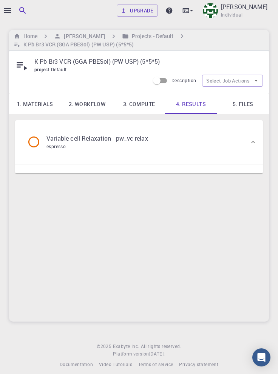
click at [133, 37] on h6 "Projects - Default" at bounding box center [151, 36] width 45 height 8
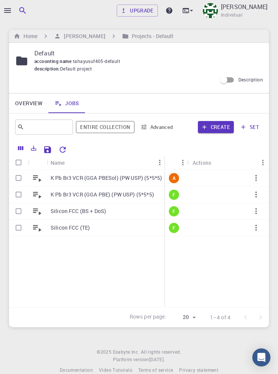
click at [120, 195] on p "K Pb Br3 VCR (GGA PBE) (PW USP) (5*5*5)" at bounding box center [102, 195] width 103 height 8
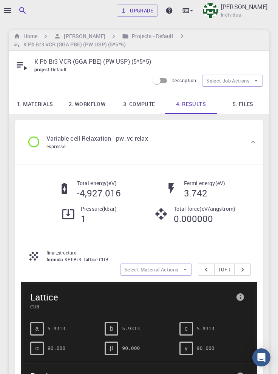
click at [242, 103] on link "5. Files" at bounding box center [243, 104] width 52 height 20
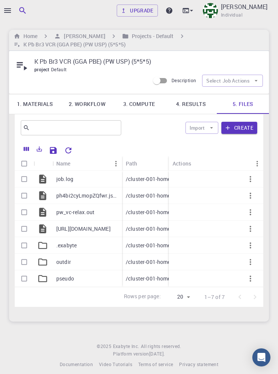
click at [135, 35] on h6 "Projects - Default" at bounding box center [151, 36] width 45 height 8
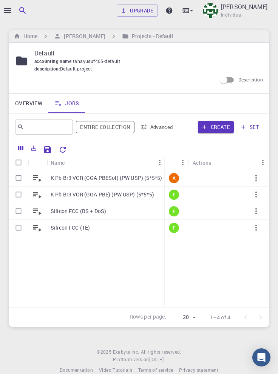
click at [99, 179] on p "K Pb Br3 VCR (GGA PBESol) (PW USP) (5*5*5)" at bounding box center [106, 178] width 111 height 8
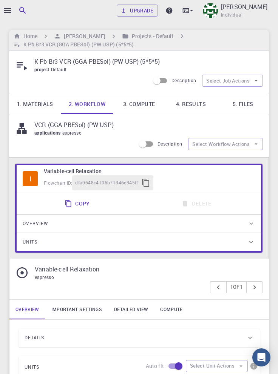
click at [192, 103] on link "4. Results" at bounding box center [191, 104] width 52 height 20
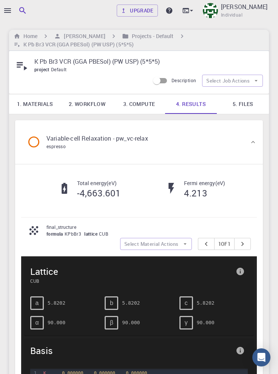
click at [95, 105] on link "2. Workflow" at bounding box center [87, 104] width 52 height 20
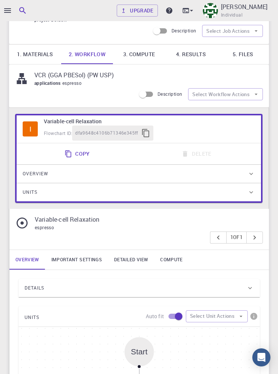
scroll to position [52, 0]
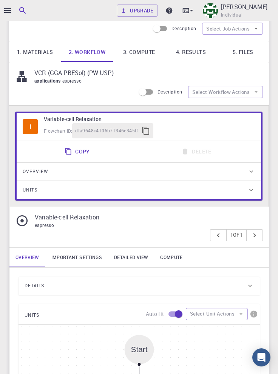
click at [89, 229] on link "Important settings" at bounding box center [76, 258] width 63 height 20
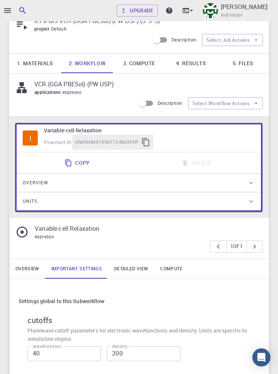
scroll to position [0, 0]
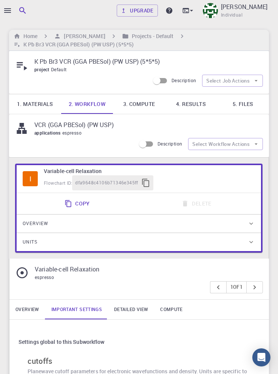
click at [190, 98] on link "4. Results" at bounding box center [191, 104] width 52 height 20
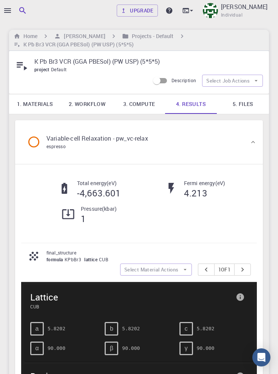
click at [248, 100] on link "5. Files" at bounding box center [243, 104] width 52 height 20
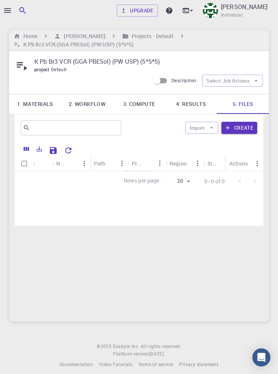
click at [196, 107] on link "4. Results" at bounding box center [191, 104] width 52 height 20
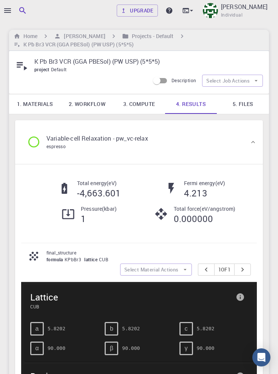
click at [8, 9] on icon "button" at bounding box center [7, 10] width 9 height 9
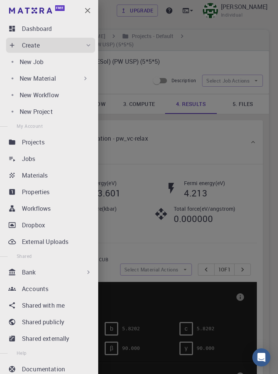
click at [50, 211] on p "Workflows" at bounding box center [36, 208] width 29 height 9
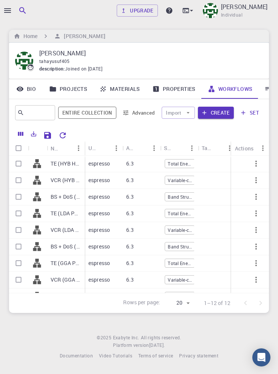
click at [180, 90] on link "Properties" at bounding box center [173, 89] width 55 height 20
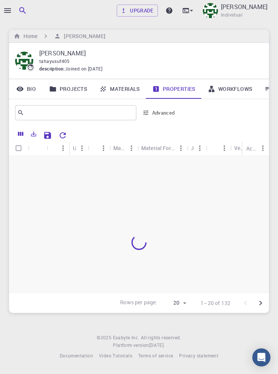
click at [237, 88] on link "Workflows" at bounding box center [230, 89] width 57 height 20
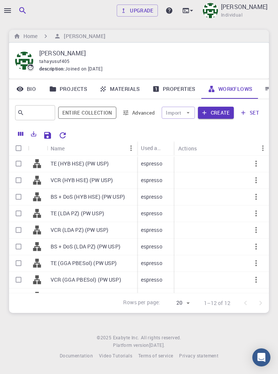
click at [256, 229] on icon "button" at bounding box center [256, 230] width 2 height 6
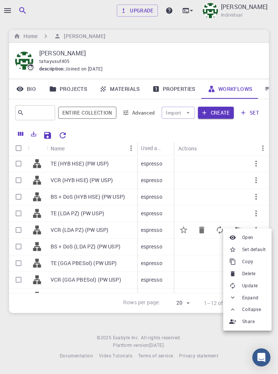
click at [255, 229] on span "Set default" at bounding box center [253, 250] width 23 height 8
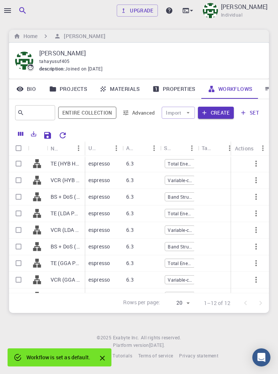
click at [9, 11] on icon "button" at bounding box center [7, 10] width 7 height 5
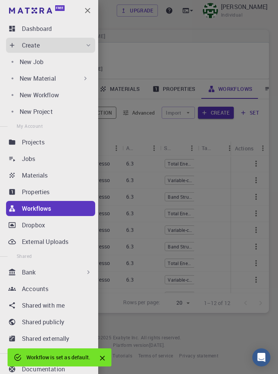
click at [57, 64] on div "New Job" at bounding box center [56, 61] width 72 height 9
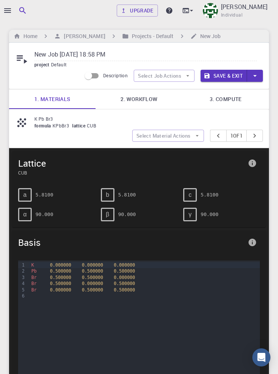
paste input "K Pb Br3"
click at [134, 99] on link "2. Workflow" at bounding box center [138, 99] width 86 height 20
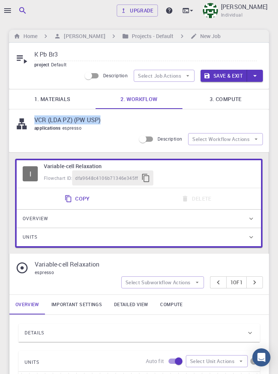
copy p "VCR (LDA PZ) (PW USP)"
click at [89, 55] on input "K Pb Br3" at bounding box center [145, 55] width 222 height 12
paste input "VCR (LDA PZ) (PW USP)"
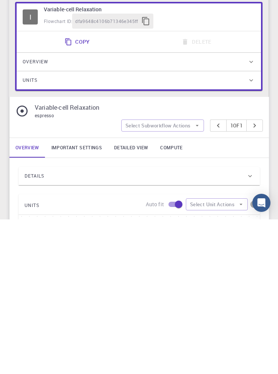
scroll to position [2, 0]
type input "K Pb Br3 VCR (LDA PZ) (PW USP)"
click at [99, 229] on div "Details" at bounding box center [136, 331] width 222 height 12
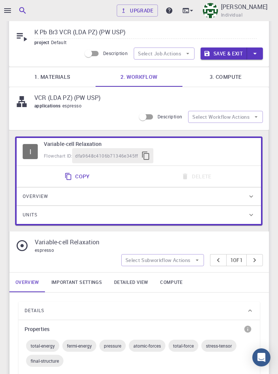
scroll to position [23, 0]
click at [83, 229] on link "Important settings" at bounding box center [76, 282] width 63 height 20
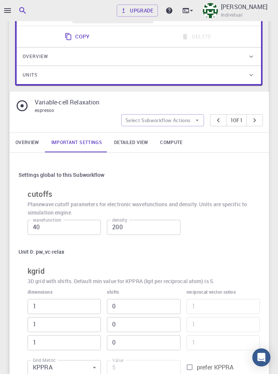
click at [64, 229] on input "1" at bounding box center [64, 306] width 73 height 15
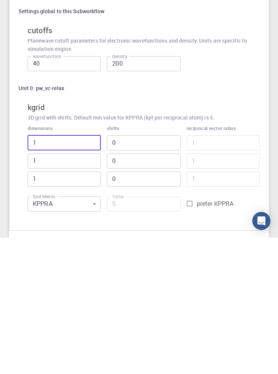
scroll to position [195, 0]
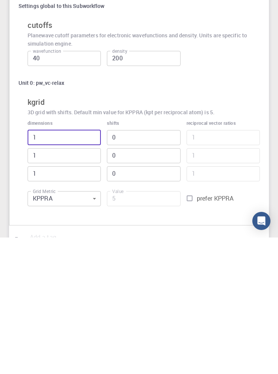
type input "15"
type input "75"
type input "15"
click at [72, 229] on input "1" at bounding box center [64, 292] width 73 height 15
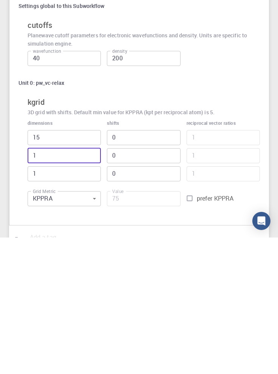
type input "15"
type input "1125"
type input "15"
click at [63, 229] on input "1" at bounding box center [64, 310] width 73 height 15
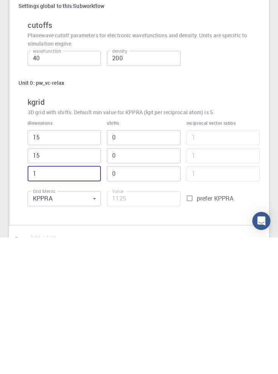
type input "15"
type input "16875"
type input "15"
click at [36, 229] on input "15" at bounding box center [64, 274] width 73 height 15
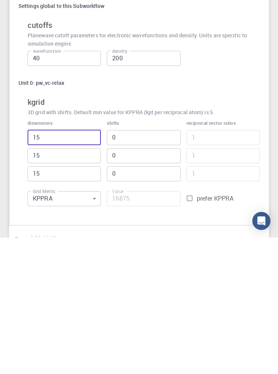
type input "5"
type input "5625"
type input "5"
click at [39, 229] on input "15" at bounding box center [64, 292] width 73 height 15
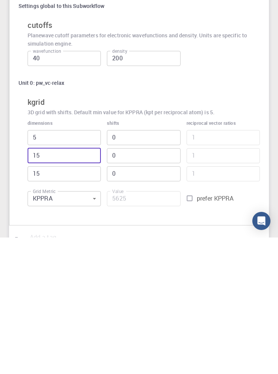
type input "5"
type input "1875"
type input "5"
click at [36, 229] on input "15" at bounding box center [64, 310] width 73 height 15
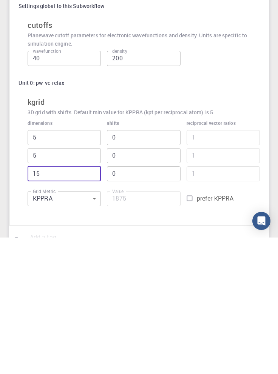
type input "5"
type input "625"
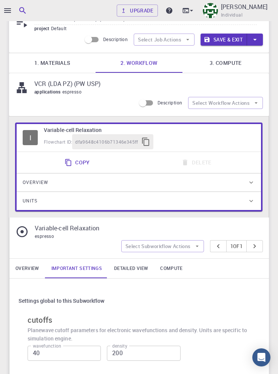
scroll to position [0, 0]
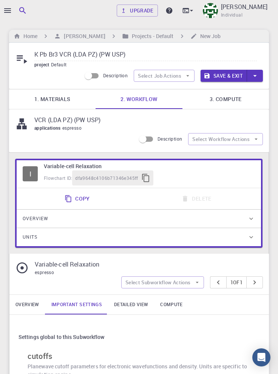
type input "5"
click at [153, 55] on input "K Pb Br3 VCR (LDA PZ) (PW USP)" at bounding box center [145, 55] width 222 height 12
type input "K Pb Br3 VCR (LDA PZ) (PW USP) (5*5*5)"
click at [231, 97] on link "3. Compute" at bounding box center [225, 99] width 86 height 20
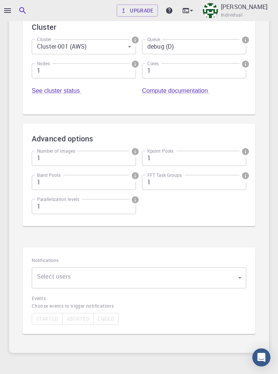
scroll to position [202, 0]
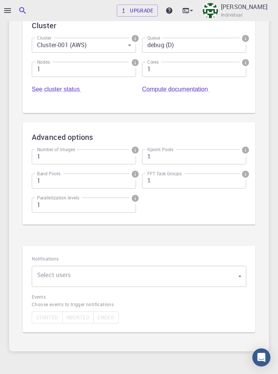
click at [216, 229] on body "Upgrade Taha Yusuf Individual Home Taha Yusuf Projects - Default New Job K Pb B…" at bounding box center [139, 104] width 278 height 613
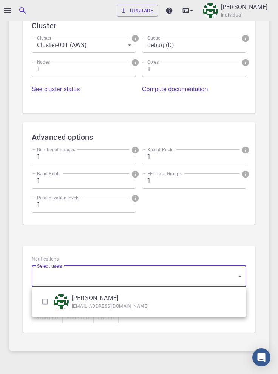
click at [64, 229] on img at bounding box center [61, 301] width 15 height 15
type input "[object Object]"
checkbox input "true"
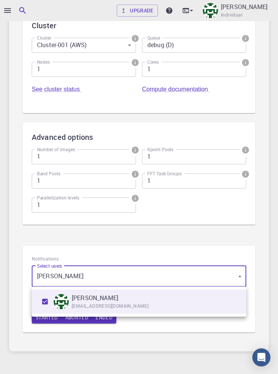
click at [149, 229] on div at bounding box center [139, 187] width 278 height 374
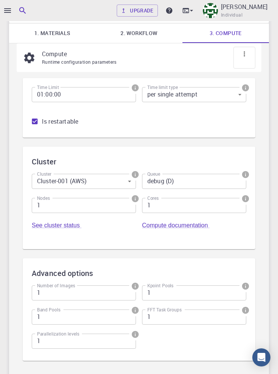
scroll to position [0, 0]
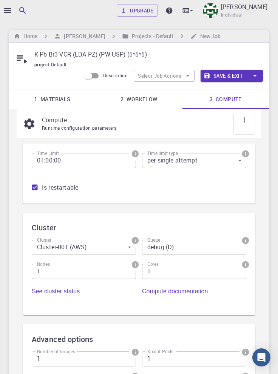
click at [230, 78] on button "Save & Exit" at bounding box center [223, 76] width 46 height 12
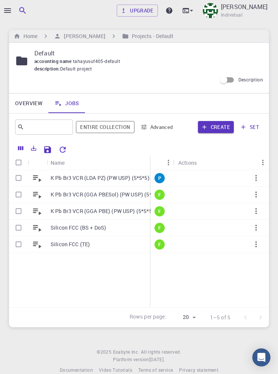
click at [256, 180] on icon "button" at bounding box center [256, 178] width 2 height 6
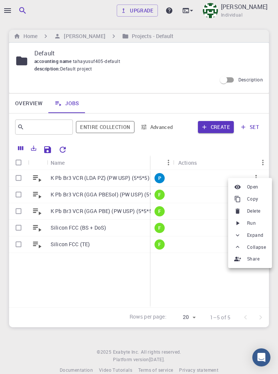
click at [253, 223] on span "Run" at bounding box center [251, 224] width 9 height 8
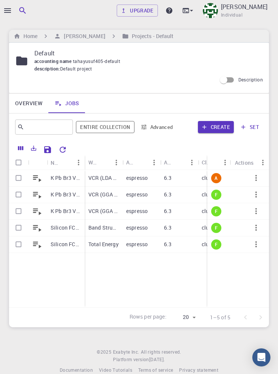
click at [16, 9] on button "button" at bounding box center [22, 10] width 15 height 15
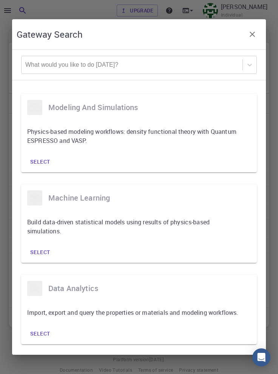
click at [253, 30] on icon "button" at bounding box center [252, 34] width 9 height 9
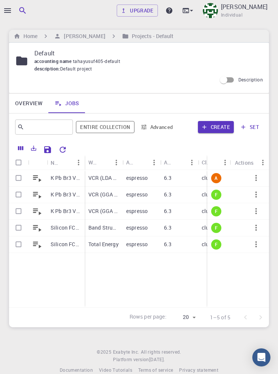
click at [9, 14] on icon "button" at bounding box center [7, 10] width 9 height 9
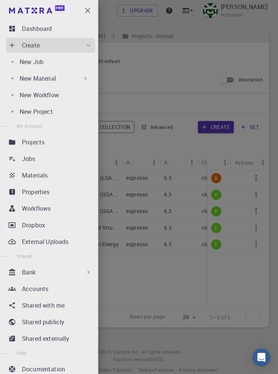
click at [66, 211] on div "Workflows" at bounding box center [58, 208] width 73 height 9
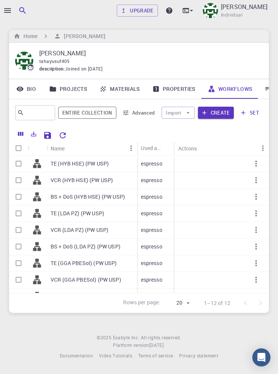
click at [256, 183] on icon "button" at bounding box center [256, 180] width 2 height 6
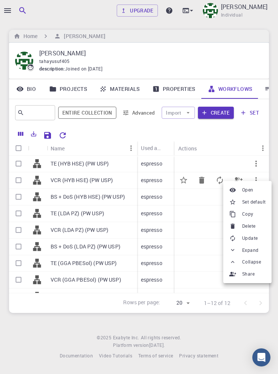
click at [257, 205] on span "Set default" at bounding box center [253, 203] width 23 height 8
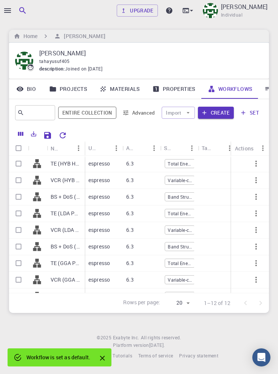
click at [9, 11] on icon "button" at bounding box center [7, 10] width 9 height 9
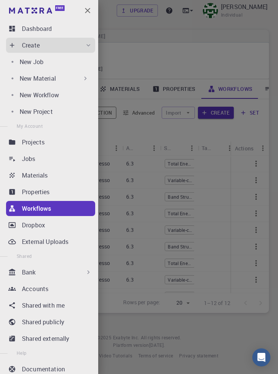
click at [58, 160] on div "Jobs" at bounding box center [58, 158] width 73 height 9
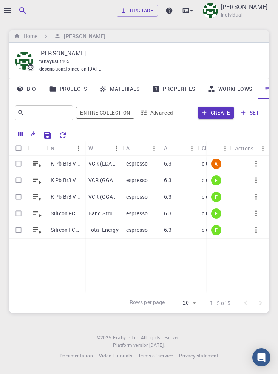
scroll to position [0, 26]
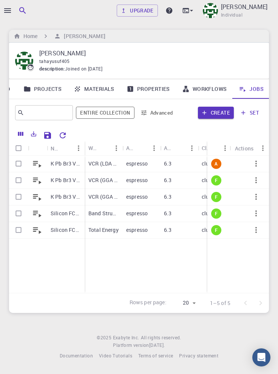
click at [69, 164] on p "K Pb Br3 VCR (LDA PZ) (PW USP) (5*5*5)" at bounding box center [66, 164] width 30 height 8
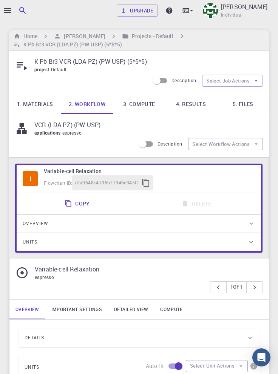
click at [74, 229] on link "Important settings" at bounding box center [76, 310] width 63 height 20
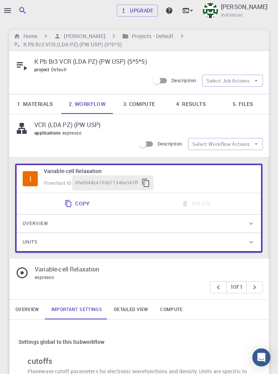
click at [8, 12] on icon "button" at bounding box center [7, 10] width 9 height 9
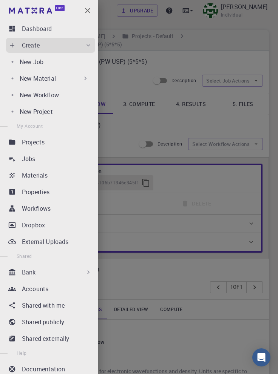
click at [57, 65] on div "New Job" at bounding box center [56, 61] width 72 height 9
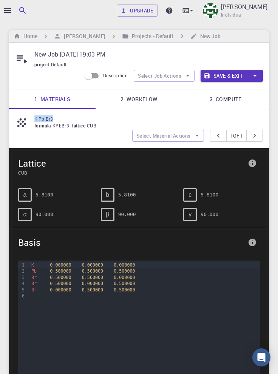
copy p "K Pb Br3"
paste input "K Pb Br3"
click at [142, 103] on link "2. Workflow" at bounding box center [138, 99] width 86 height 20
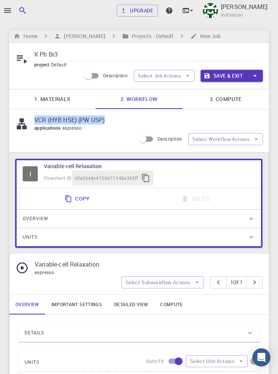
copy p "VCR (HYB HSE) (PW USP)"
click at [97, 58] on input "K Pb Br3" at bounding box center [145, 55] width 222 height 12
paste input "VCR (HYB HSE) (PW USP)"
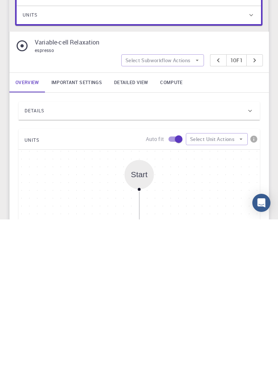
type input "K Pb Br3 VCR (HYB HSE) (PW USP)"
click at [179, 229] on div "Details" at bounding box center [136, 266] width 222 height 12
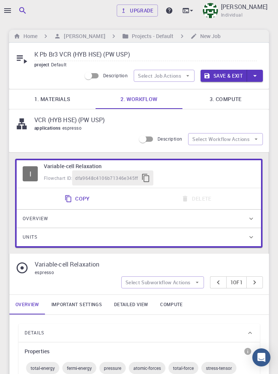
click at [89, 229] on link "Important settings" at bounding box center [76, 305] width 63 height 20
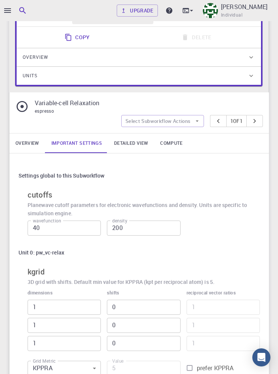
scroll to position [162, 0]
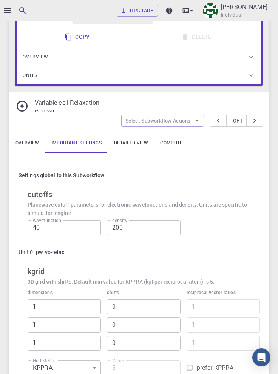
click at [193, 229] on input "prefer KPPRA" at bounding box center [189, 368] width 14 height 14
checkbox input "true"
click at [138, 229] on input "5" at bounding box center [143, 368] width 73 height 15
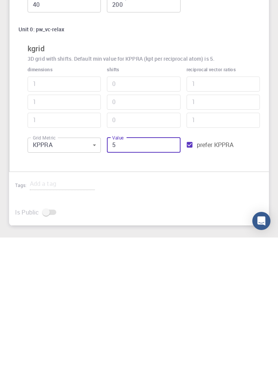
scroll to position [256, 0]
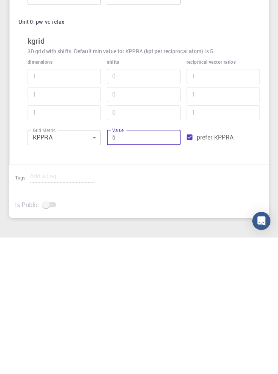
type input "65"
type input "3"
type input "625"
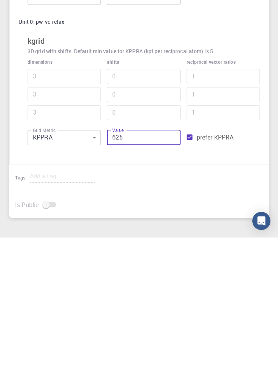
type input "5"
type input "6255"
type input "11"
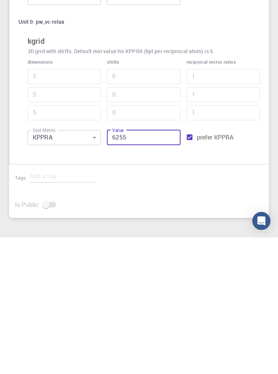
type input "11"
click at [131, 229] on input "6255" at bounding box center [143, 274] width 73 height 15
type input "625"
type input "5"
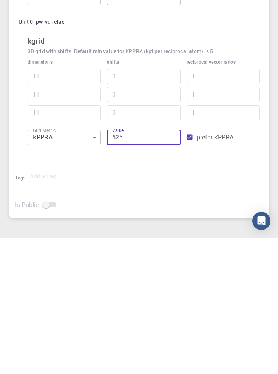
type input "5"
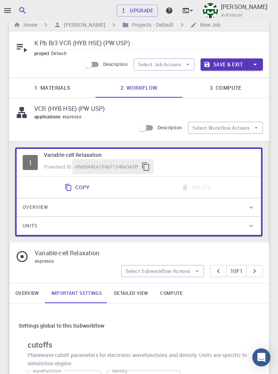
scroll to position [0, 0]
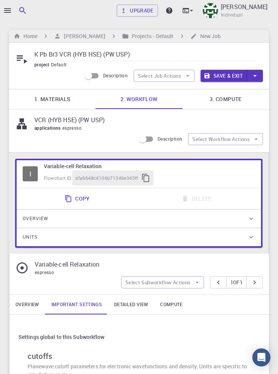
type input "625"
click at [162, 58] on input "K Pb Br3 VCR (HYB HSE) (PW USP)" at bounding box center [145, 55] width 222 height 12
type input "K Pb Br3 VCR (HYB HSE) (PW USP) (5*5*5)"
click at [229, 99] on link "3. Compute" at bounding box center [225, 99] width 86 height 20
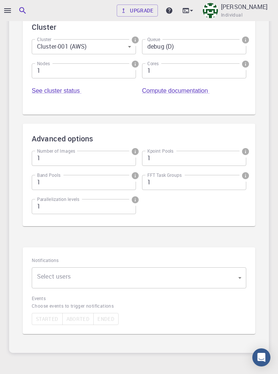
scroll to position [202, 0]
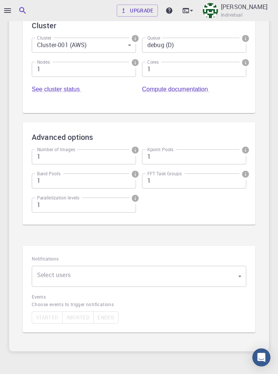
click at [192, 229] on body "Upgrade Taha Yusuf Individual Home Taha Yusuf Projects - Default New Job K Pb B…" at bounding box center [139, 104] width 278 height 613
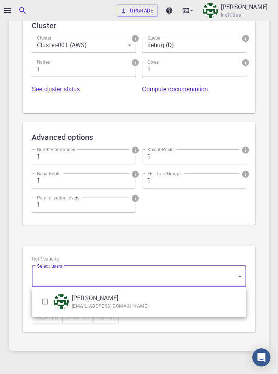
click at [51, 229] on input "checkbox" at bounding box center [45, 302] width 14 height 14
checkbox input "true"
type input "[object Object]"
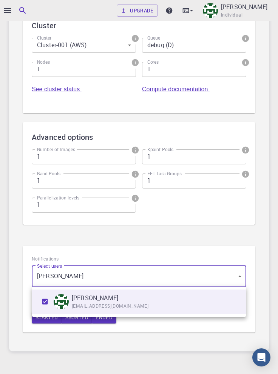
click at [209, 229] on div at bounding box center [139, 187] width 278 height 374
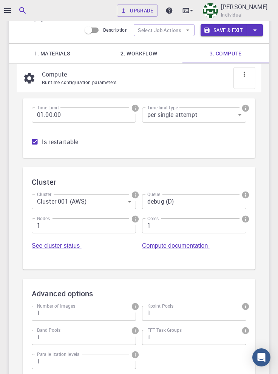
scroll to position [0, 0]
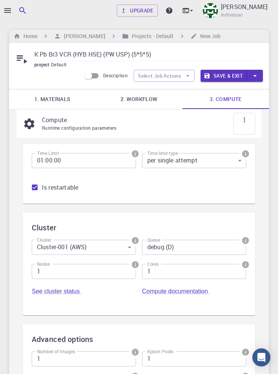
click at [231, 76] on button "Save & Exit" at bounding box center [223, 76] width 46 height 12
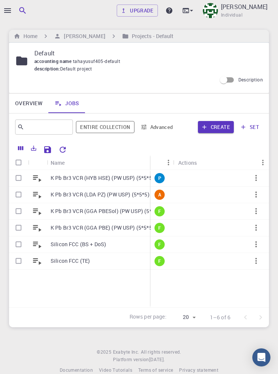
click at [256, 178] on icon "button" at bounding box center [256, 178] width 2 height 6
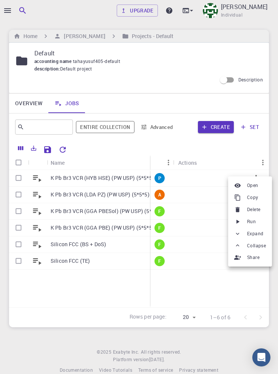
click at [254, 222] on span "Run" at bounding box center [251, 222] width 9 height 8
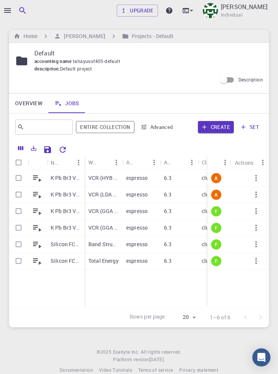
click at [63, 197] on p "K Pb Br3 VCR (LDA PZ) (PW USP) (5*5*5)" at bounding box center [66, 195] width 30 height 8
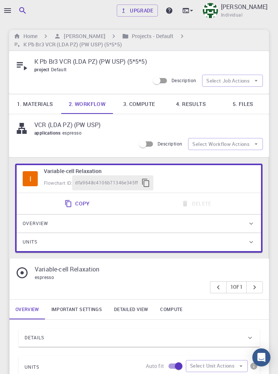
click at [192, 109] on link "4. Results" at bounding box center [191, 104] width 52 height 20
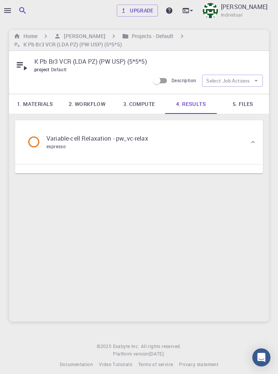
click at [169, 144] on div "Variable-cell Relaxation - pw_vc-relax espresso" at bounding box center [135, 142] width 228 height 29
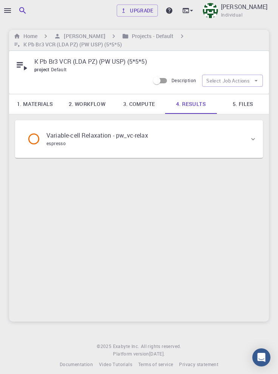
click at [172, 139] on div "Variable-cell Relaxation - pw_vc-relax espresso" at bounding box center [135, 139] width 228 height 29
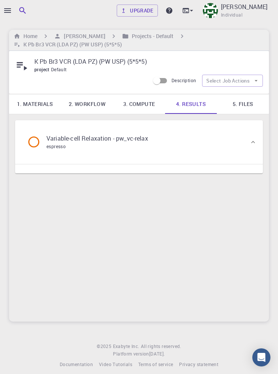
click at [248, 103] on link "5. Files" at bounding box center [243, 104] width 52 height 20
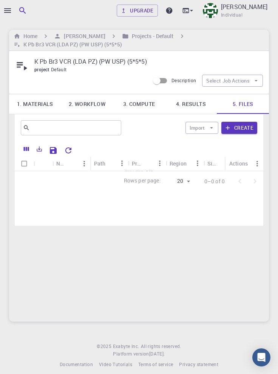
click at [133, 36] on h6 "Projects - Default" at bounding box center [151, 36] width 45 height 8
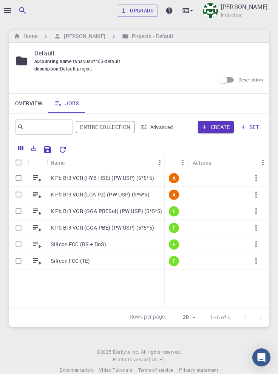
click at [89, 181] on p "K Pb Br3 VCR (HYB HSE) (PW USP) (5*5*5)" at bounding box center [102, 178] width 103 height 8
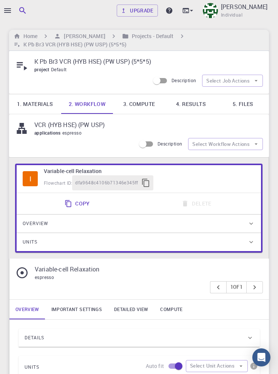
click at [242, 110] on link "5. Files" at bounding box center [243, 104] width 52 height 20
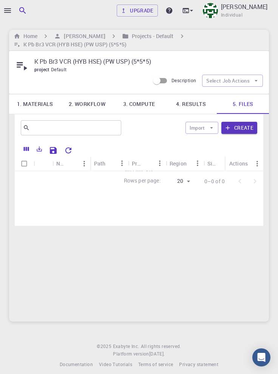
click at [70, 151] on icon "Reset Explorer Settings" at bounding box center [68, 150] width 9 height 9
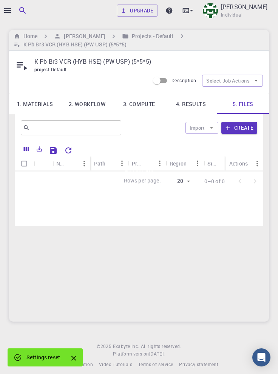
click at [192, 105] on link "4. Results" at bounding box center [191, 104] width 52 height 20
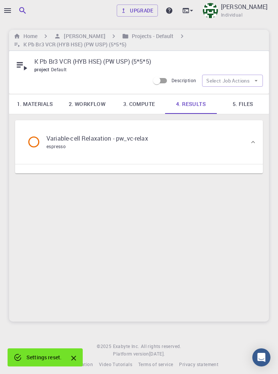
click at [145, 140] on p "Variable-cell Relaxation - pw_vc-relax" at bounding box center [97, 138] width 102 height 9
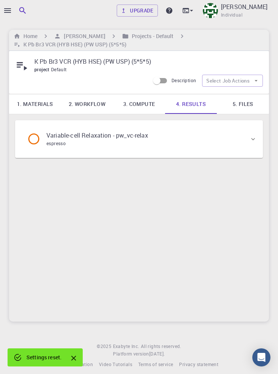
click at [154, 137] on div "Variable-cell Relaxation - pw_vc-relax espresso" at bounding box center [90, 139] width 127 height 17
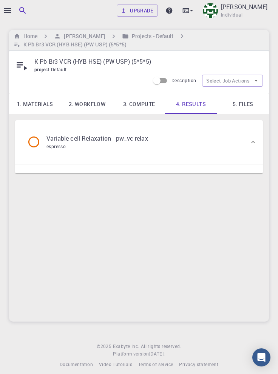
click at [134, 40] on h6 "Projects - Default" at bounding box center [151, 36] width 45 height 8
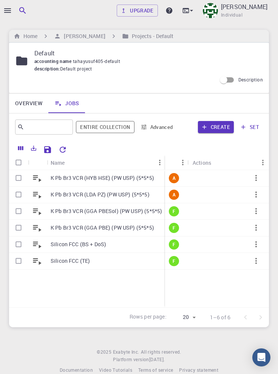
click at [126, 195] on p "K Pb Br3 VCR (LDA PZ) (PW USP) (5*5*5)" at bounding box center [100, 195] width 99 height 8
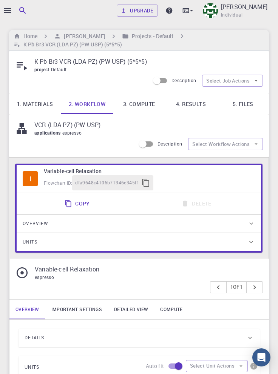
click at [194, 105] on link "4. Results" at bounding box center [191, 104] width 52 height 20
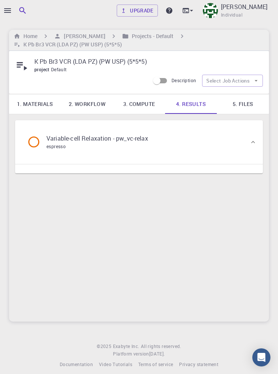
click at [196, 147] on div "Variable-cell Relaxation - pw_vc-relax espresso" at bounding box center [135, 142] width 228 height 29
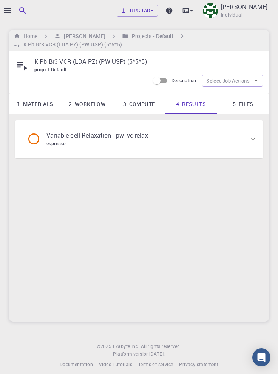
click at [200, 143] on div "Variable-cell Relaxation - pw_vc-relax espresso" at bounding box center [135, 139] width 228 height 29
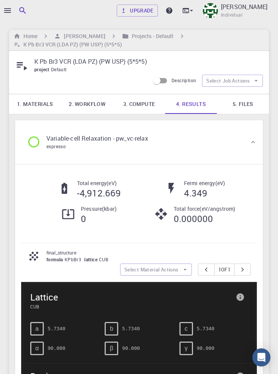
click at [133, 35] on h6 "Projects - Default" at bounding box center [151, 36] width 45 height 8
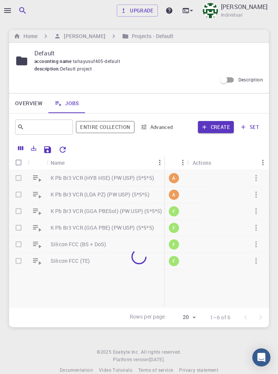
click at [8, 11] on icon "button" at bounding box center [7, 10] width 9 height 9
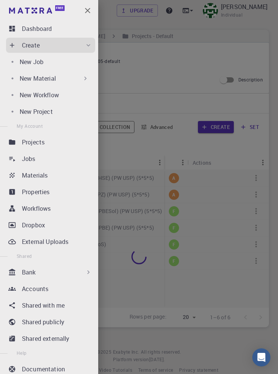
click at [60, 160] on div "Jobs" at bounding box center [58, 158] width 73 height 9
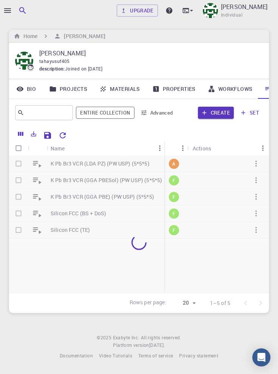
scroll to position [0, 26]
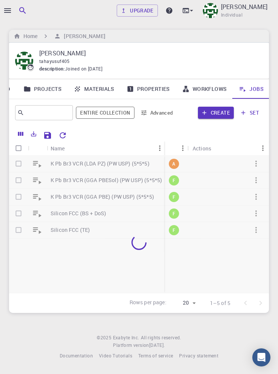
click at [64, 135] on icon "Reset Explorer Settings" at bounding box center [62, 135] width 9 height 9
click at [8, 11] on icon "button" at bounding box center [7, 10] width 7 height 5
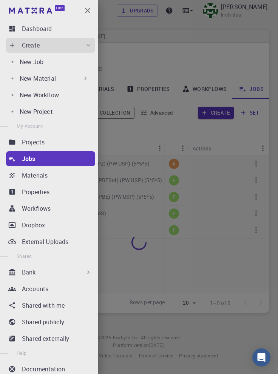
click at [62, 210] on div "Workflows" at bounding box center [58, 208] width 73 height 9
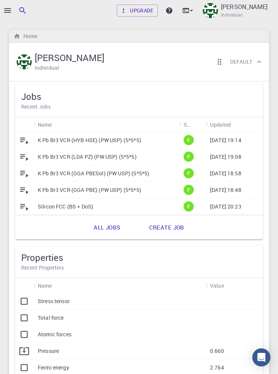
click at [125, 142] on p "K Pb Br3 VCR (HYB HSE) (PW USP) (5*5*5)" at bounding box center [89, 141] width 103 height 8
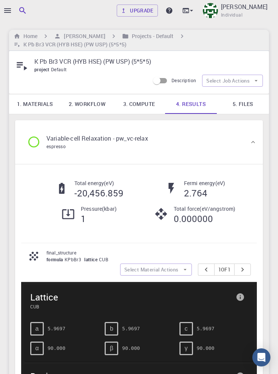
click at [246, 103] on link "5. Files" at bounding box center [243, 104] width 52 height 20
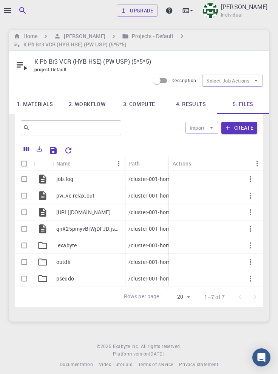
click at [195, 103] on link "4. Results" at bounding box center [191, 104] width 52 height 20
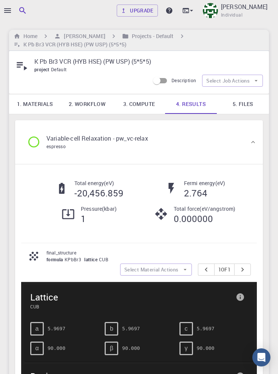
click at [6, 8] on div at bounding box center [139, 187] width 278 height 374
click at [5, 8] on div at bounding box center [139, 187] width 278 height 374
click at [8, 8] on icon "button" at bounding box center [7, 10] width 7 height 5
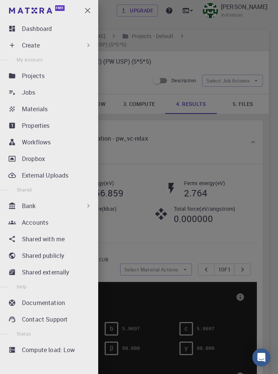
click at [32, 95] on p "Jobs" at bounding box center [29, 92] width 14 height 9
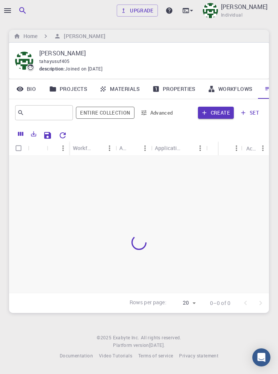
scroll to position [0, 26]
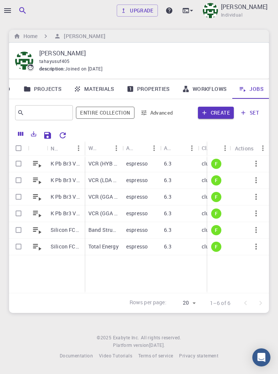
click at [103, 180] on p "VCR (LDA PZ) (PW USP)" at bounding box center [103, 181] width 30 height 8
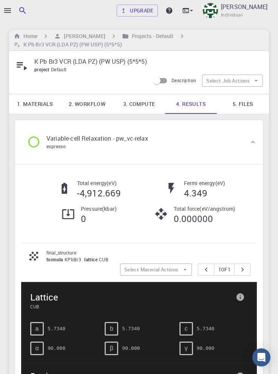
click at [9, 11] on icon "button" at bounding box center [7, 10] width 9 height 9
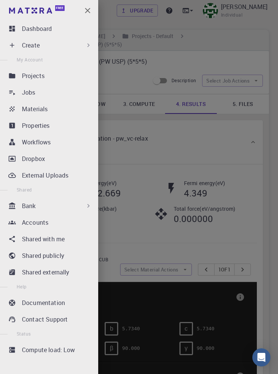
click at [55, 92] on div "Jobs" at bounding box center [58, 92] width 73 height 9
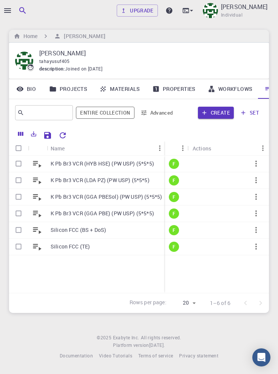
scroll to position [0, 26]
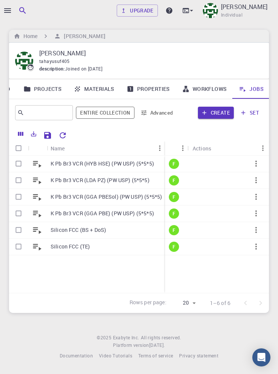
click at [98, 166] on p "K Pb Br3 VCR (HYB HSE) (PW USP) (5*5*5)" at bounding box center [102, 164] width 103 height 8
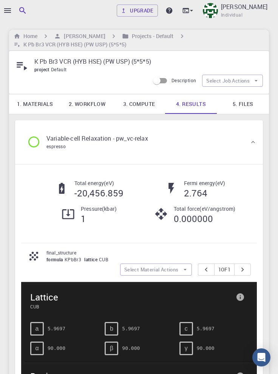
click at [7, 10] on div at bounding box center [139, 187] width 278 height 374
click at [8, 10] on icon "button" at bounding box center [7, 10] width 9 height 9
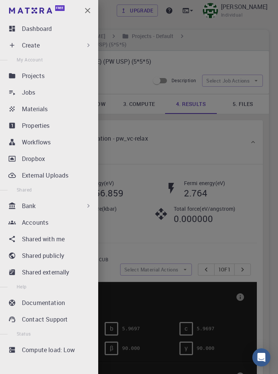
click at [63, 91] on div "Jobs" at bounding box center [58, 92] width 73 height 9
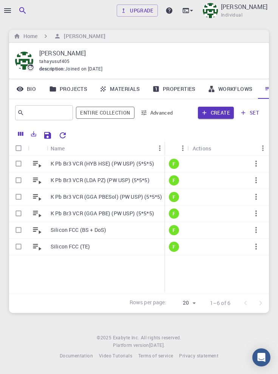
scroll to position [0, 26]
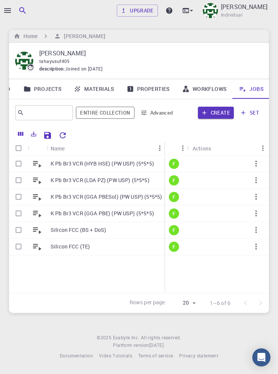
click at [16, 162] on input "Select row" at bounding box center [18, 164] width 14 height 14
checkbox input "true"
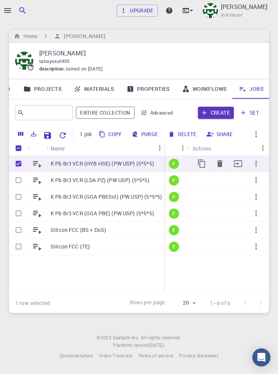
click at [184, 135] on button "Delete" at bounding box center [183, 134] width 34 height 12
checkbox input "false"
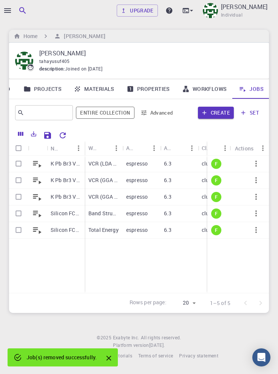
click at [207, 88] on link "Workflows" at bounding box center [204, 89] width 57 height 20
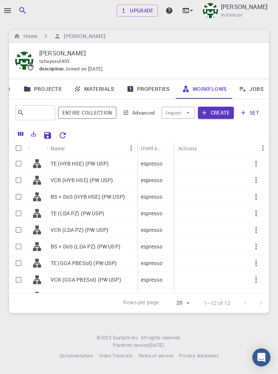
click at [253, 89] on link "Jobs" at bounding box center [250, 89] width 37 height 20
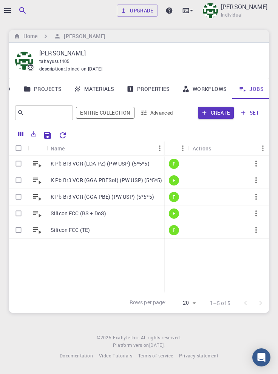
click at [138, 180] on p "K Pb Br3 VCR (GGA PBESol) (PW USP) (5*5*5)" at bounding box center [106, 181] width 111 height 8
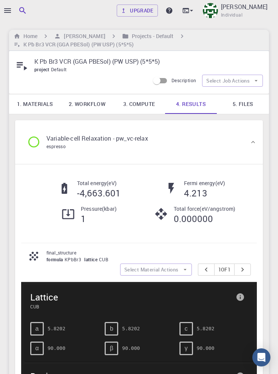
click at [132, 35] on h6 "Projects - Default" at bounding box center [151, 36] width 45 height 8
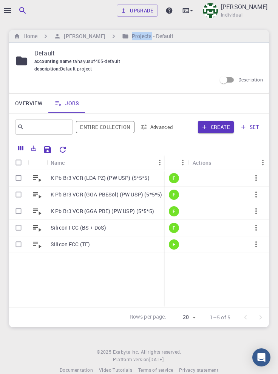
click at [122, 178] on p "K Pb Br3 VCR (LDA PZ) (PW USP) (5*5*5)" at bounding box center [100, 178] width 99 height 8
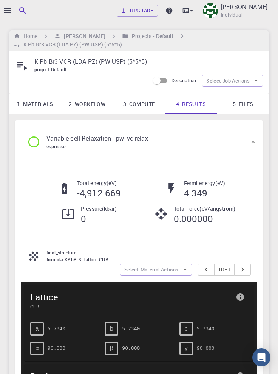
click at [135, 33] on h6 "Projects - Default" at bounding box center [151, 36] width 45 height 8
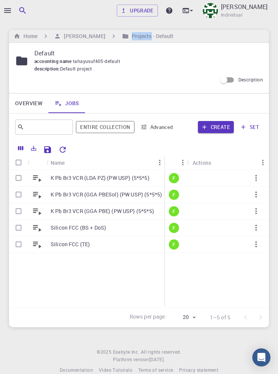
click at [133, 211] on p "K Pb Br3 VCR (GGA PBE) (PW USP) (5*5*5)" at bounding box center [102, 212] width 103 height 8
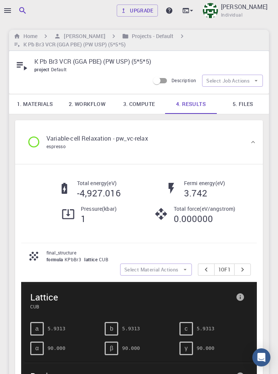
click at [11, 11] on icon "button" at bounding box center [7, 10] width 9 height 9
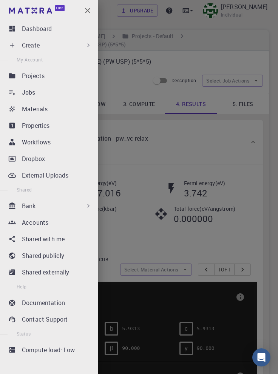
click at [70, 89] on div "Jobs" at bounding box center [58, 92] width 73 height 9
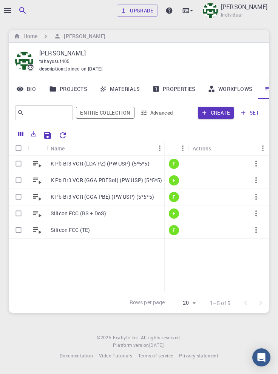
scroll to position [0, 26]
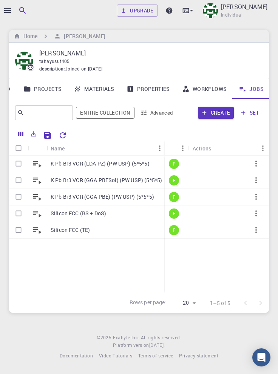
click at [256, 182] on icon "button" at bounding box center [255, 180] width 9 height 9
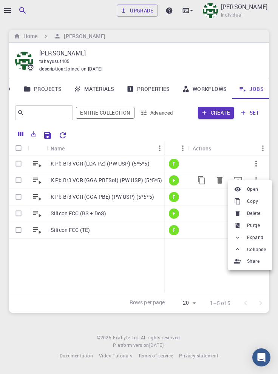
click at [117, 281] on div at bounding box center [139, 187] width 278 height 374
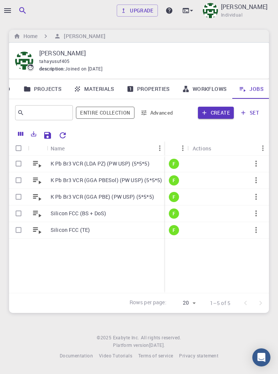
click at [256, 180] on icon "button" at bounding box center [256, 180] width 2 height 6
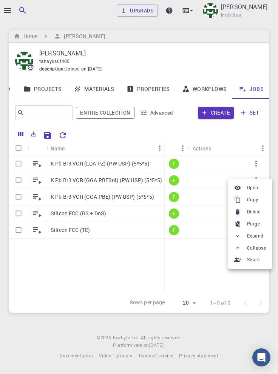
click at [40, 181] on div at bounding box center [139, 187] width 278 height 374
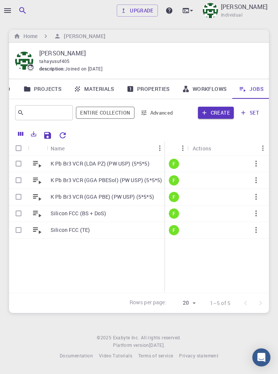
click at [37, 180] on icon at bounding box center [37, 181] width 8 height 7
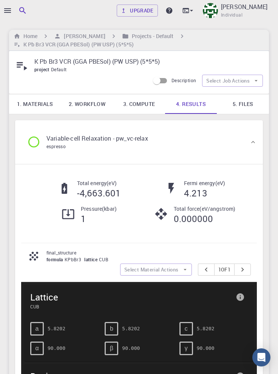
click at [31, 37] on h6 "Home" at bounding box center [28, 36] width 17 height 8
